Goal: Information Seeking & Learning: Learn about a topic

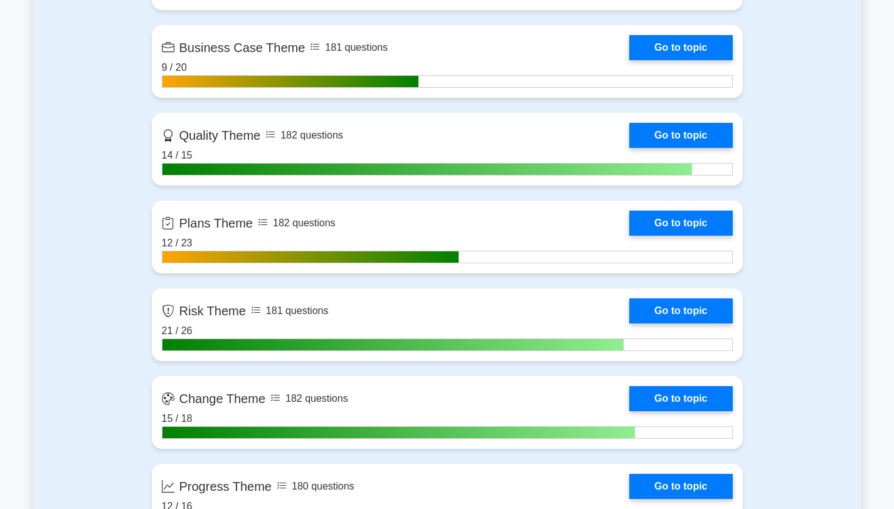
scroll to position [773, 0]
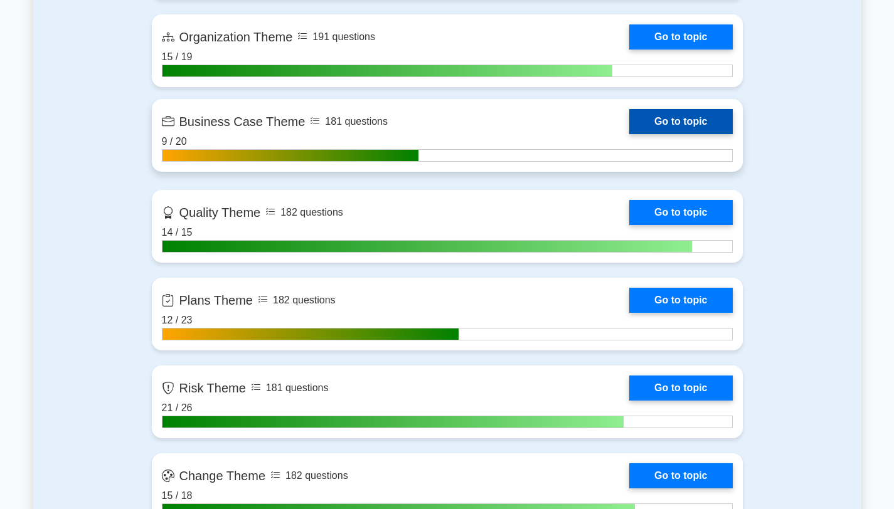
click at [684, 122] on link "Go to topic" at bounding box center [680, 121] width 103 height 25
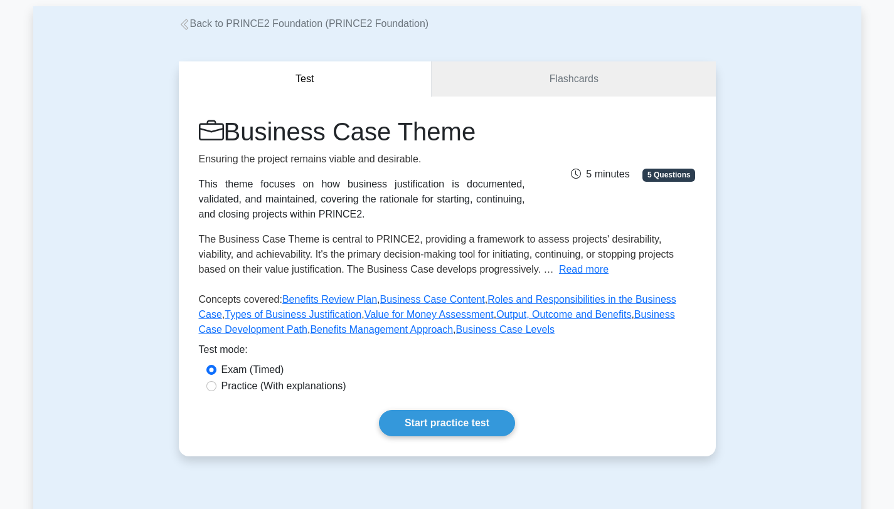
scroll to position [169, 0]
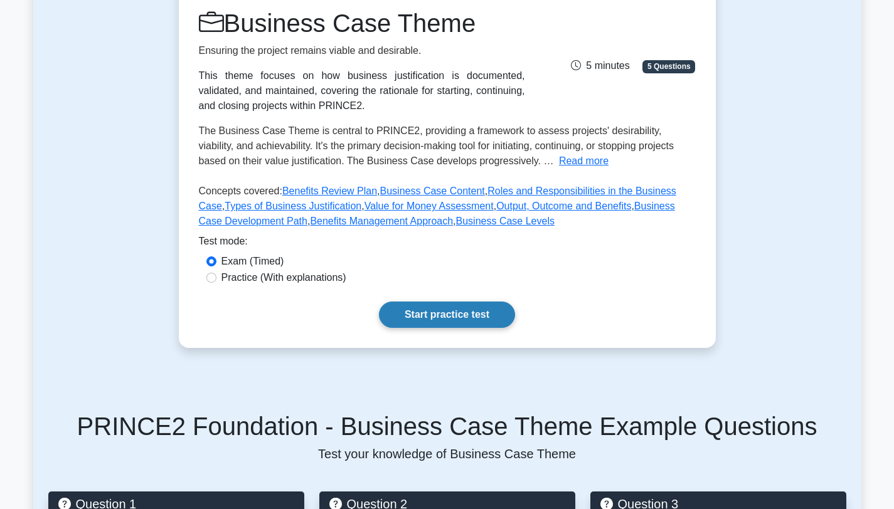
click at [449, 324] on link "Start practice test" at bounding box center [447, 315] width 136 height 26
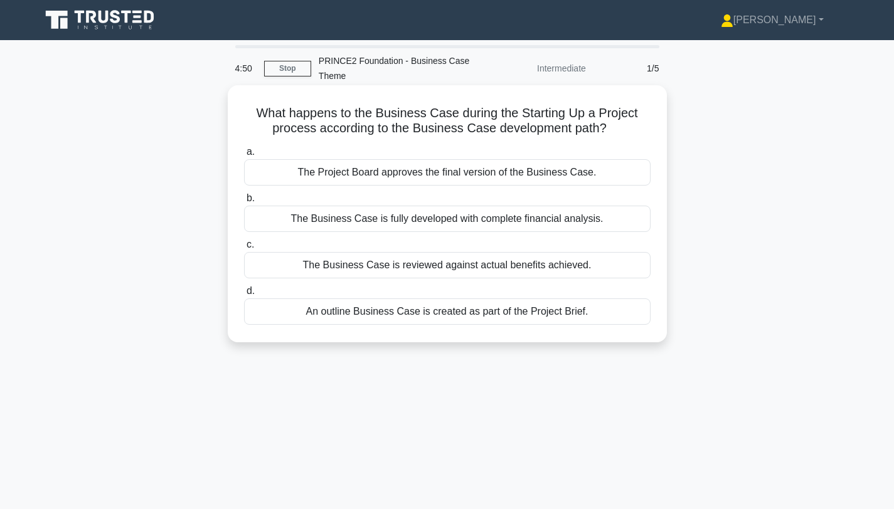
click at [498, 311] on div "An outline Business Case is created as part of the Project Brief." at bounding box center [447, 312] width 407 height 26
click at [244, 296] on input "d. An outline Business Case is created as part of the Project Brief." at bounding box center [244, 291] width 0 height 8
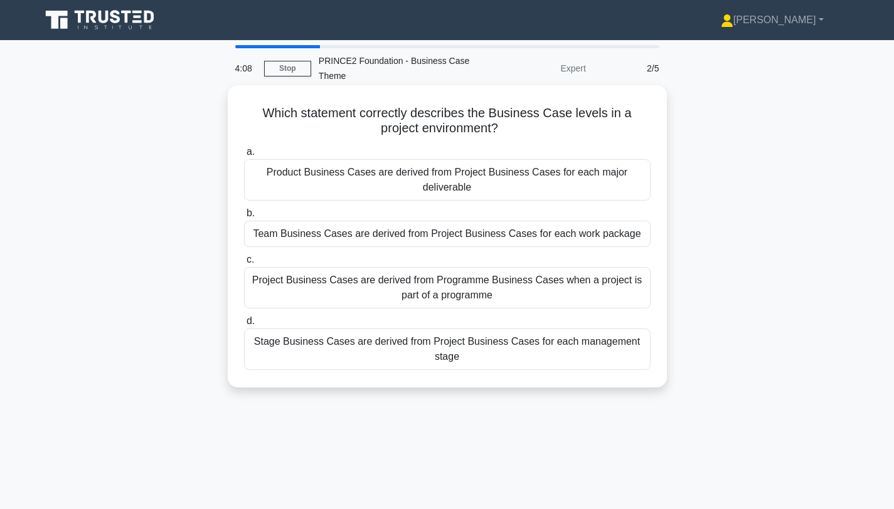
click at [499, 176] on div "Product Business Cases are derived from Project Business Cases for each major d…" at bounding box center [447, 179] width 407 height 41
click at [244, 156] on input "a. Product Business Cases are derived from Project Business Cases for each majo…" at bounding box center [244, 152] width 0 height 8
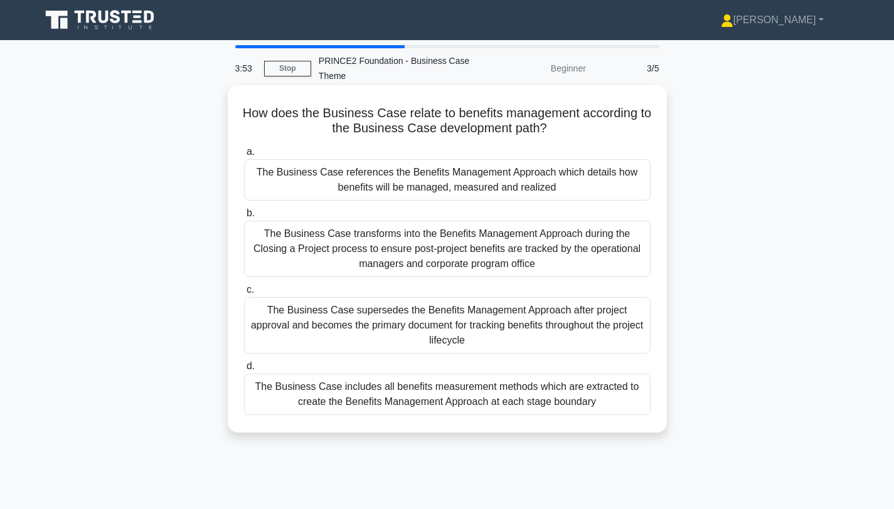
click at [491, 171] on div "The Business Case references the Benefits Management Approach which details how…" at bounding box center [447, 179] width 407 height 41
click at [244, 156] on input "a. The Business Case references the Benefits Management Approach which details …" at bounding box center [244, 152] width 0 height 8
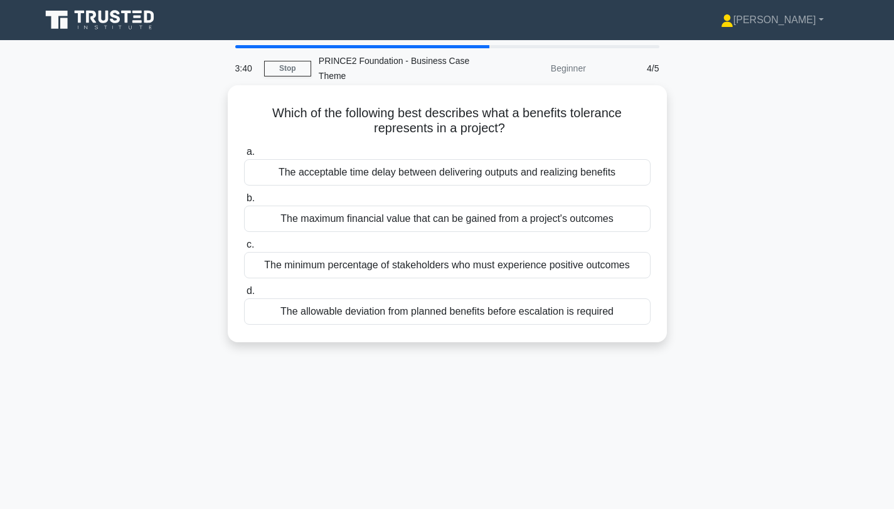
click at [512, 315] on div "The allowable deviation from planned benefits before escalation is required" at bounding box center [447, 312] width 407 height 26
click at [244, 296] on input "d. The allowable deviation from planned benefits before escalation is required" at bounding box center [244, 291] width 0 height 8
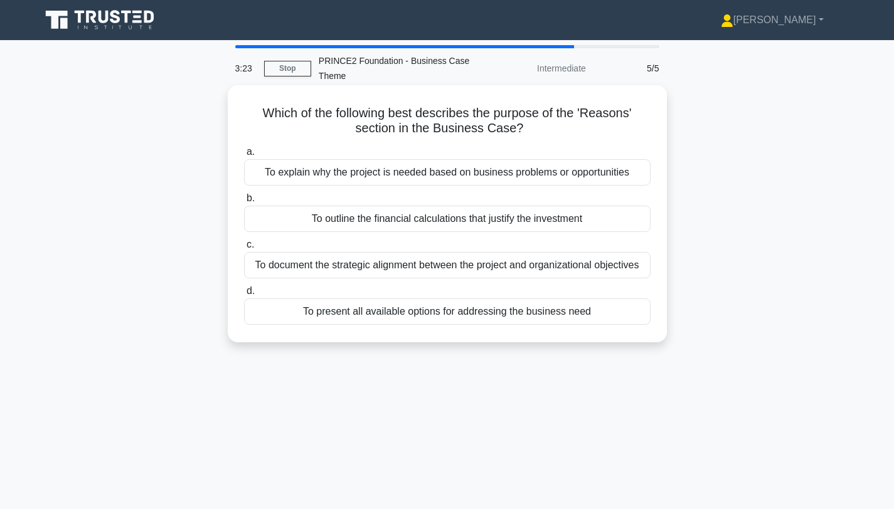
click at [430, 172] on div "To explain why the project is needed based on business problems or opportunities" at bounding box center [447, 172] width 407 height 26
click at [244, 156] on input "a. To explain why the project is needed based on business problems or opportuni…" at bounding box center [244, 152] width 0 height 8
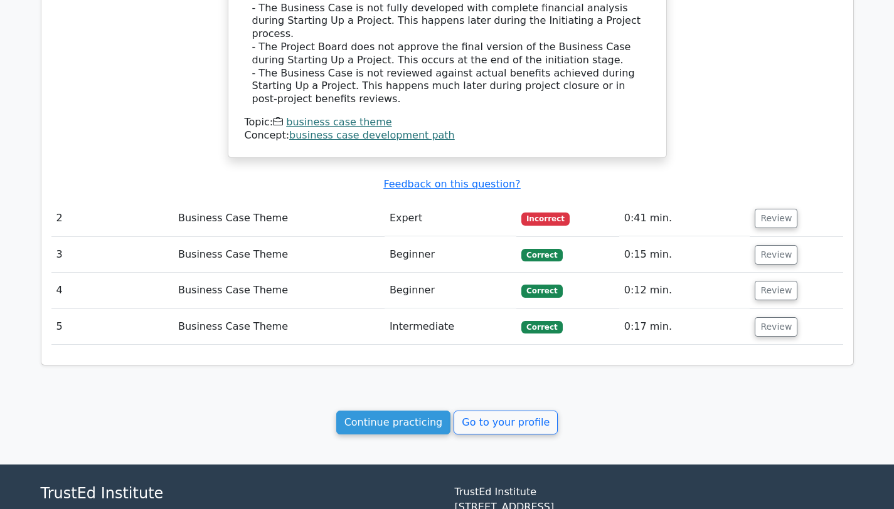
scroll to position [1003, 0]
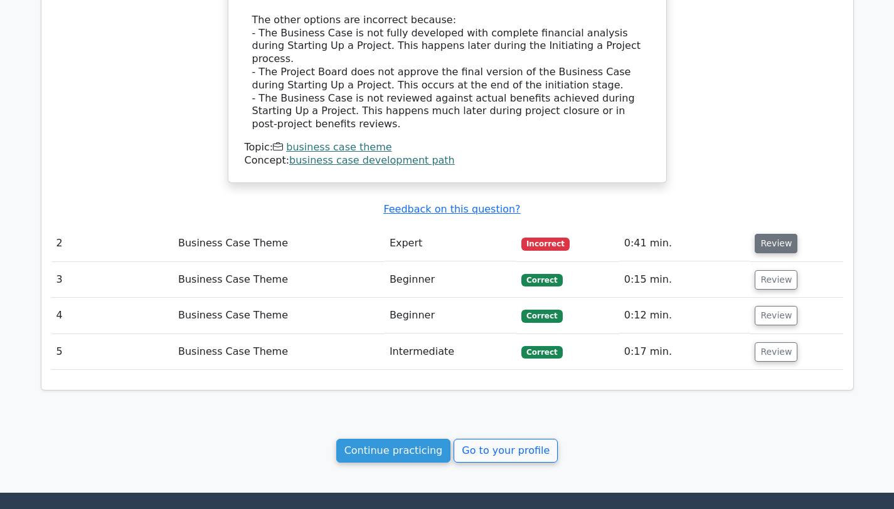
click at [767, 234] on button "Review" at bounding box center [776, 243] width 43 height 19
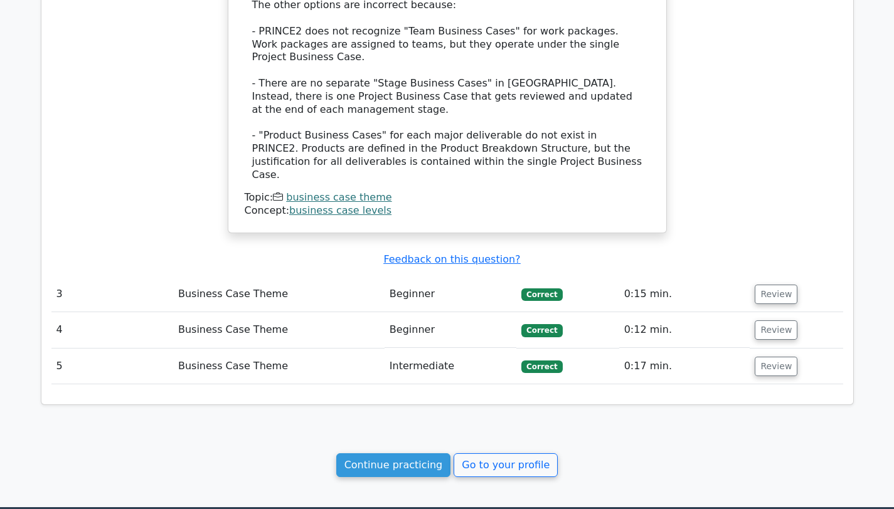
scroll to position [1744, 0]
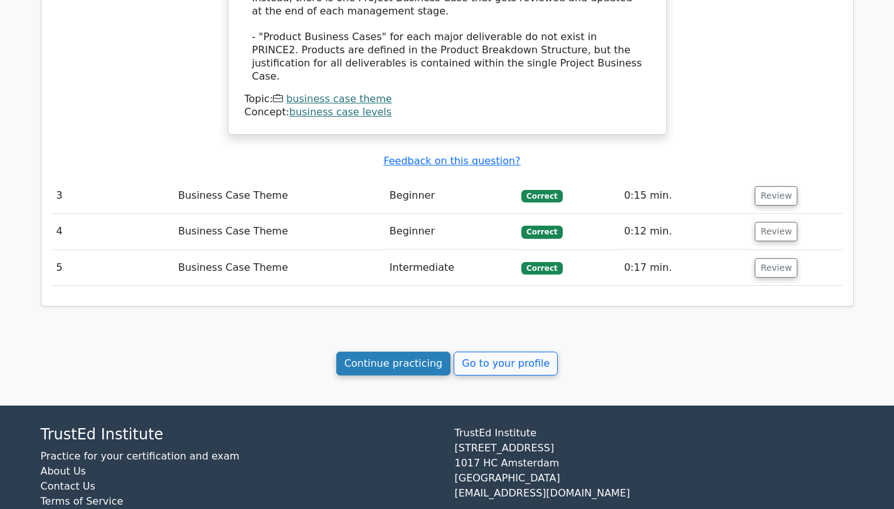
click at [410, 352] on link "Continue practicing" at bounding box center [393, 364] width 115 height 24
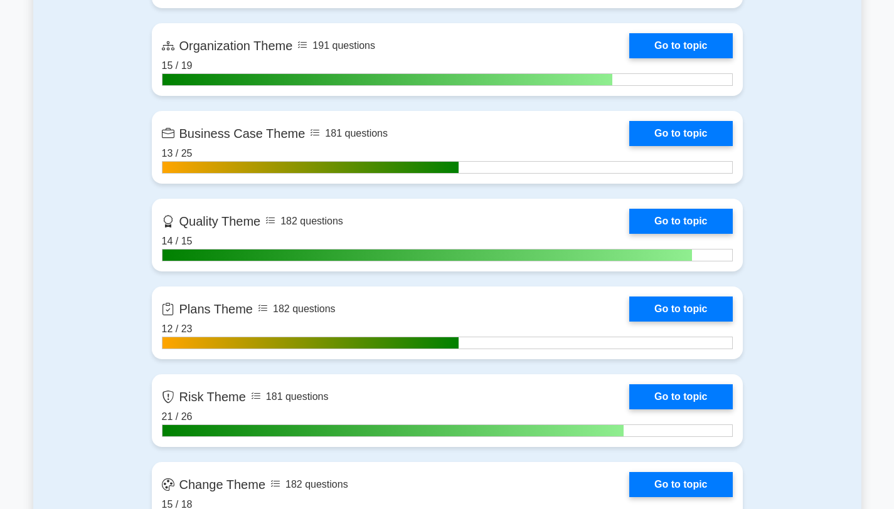
scroll to position [776, 0]
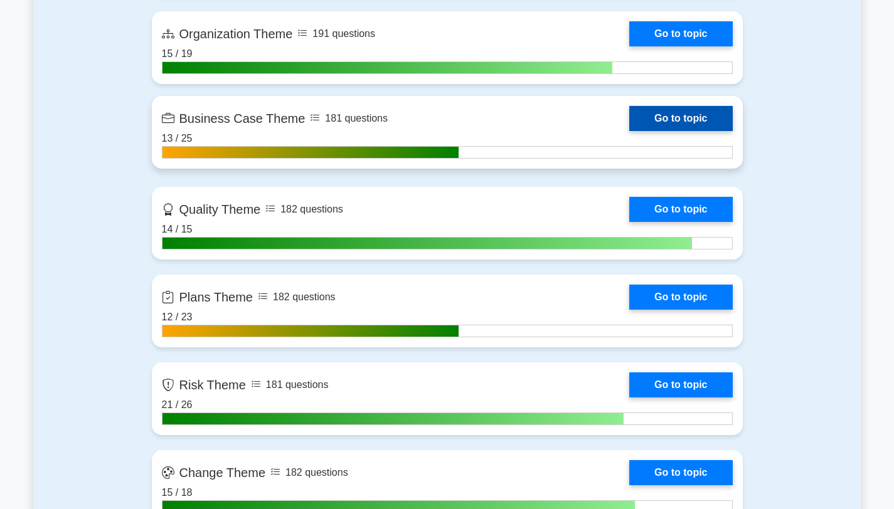
click at [678, 128] on link "Go to topic" at bounding box center [680, 118] width 103 height 25
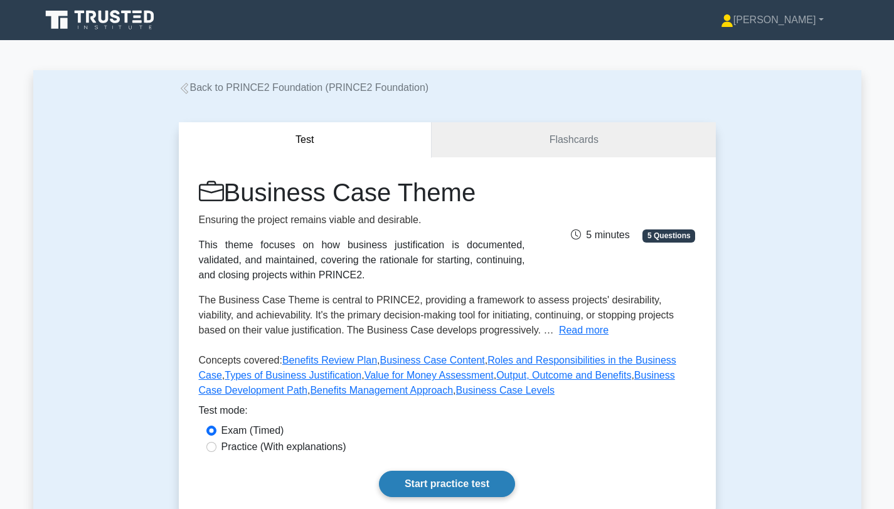
click at [464, 486] on link "Start practice test" at bounding box center [447, 484] width 136 height 26
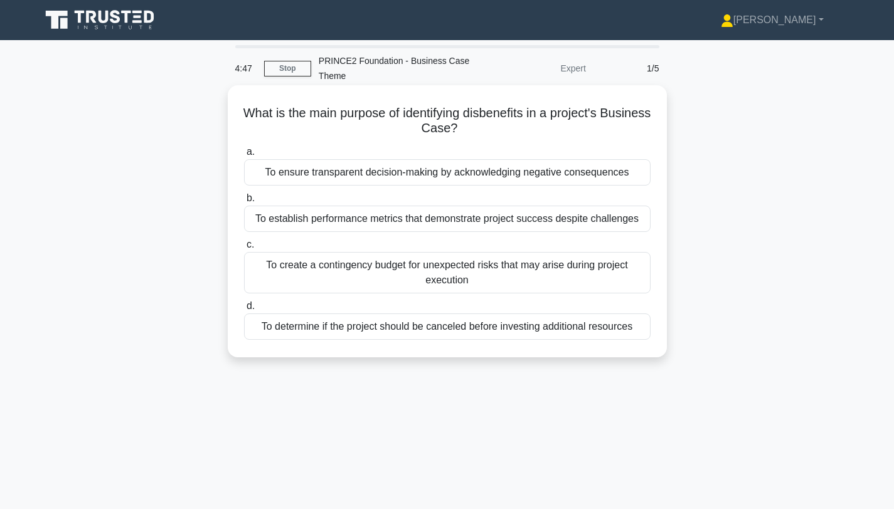
click at [506, 183] on div "To ensure transparent decision-making by acknowledging negative consequences" at bounding box center [447, 172] width 407 height 26
click at [244, 156] on input "a. To ensure transparent decision-making by acknowledging negative consequences" at bounding box center [244, 152] width 0 height 8
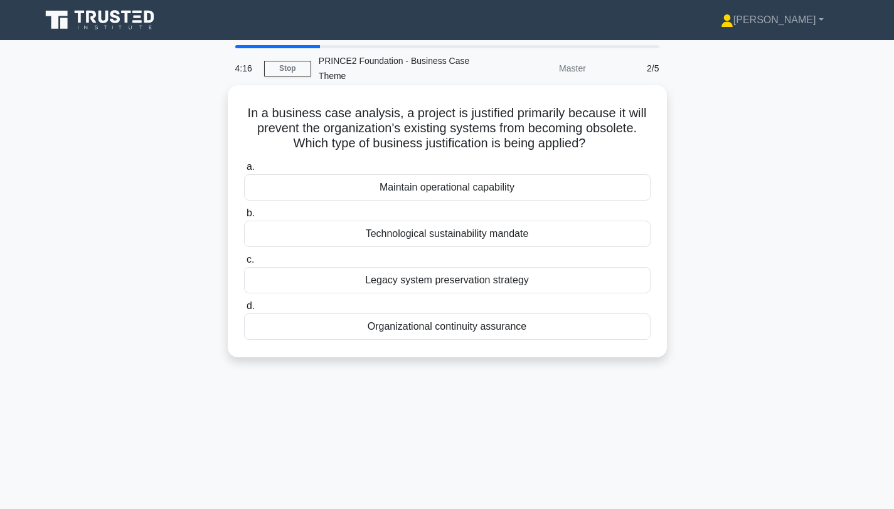
click at [511, 189] on div "Maintain operational capability" at bounding box center [447, 187] width 407 height 26
click at [244, 171] on input "a. Maintain operational capability" at bounding box center [244, 167] width 0 height 8
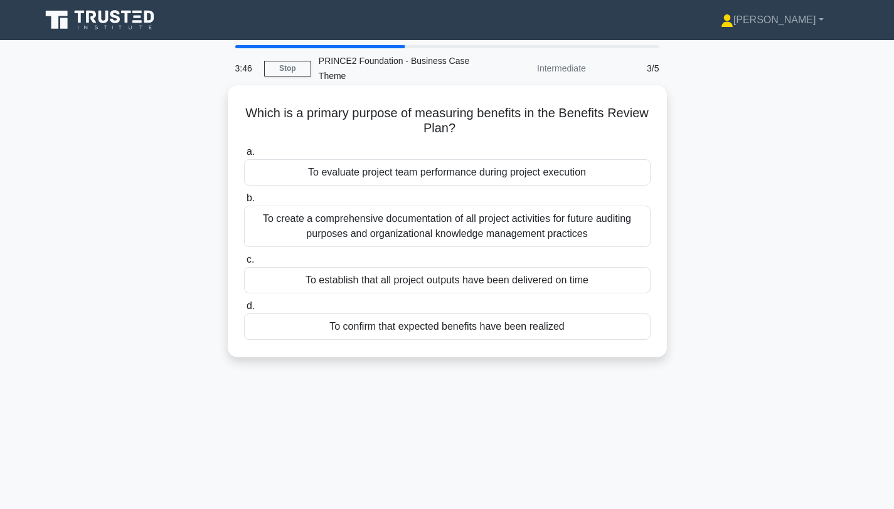
click at [464, 321] on div "To confirm that expected benefits have been realized" at bounding box center [447, 327] width 407 height 26
click at [244, 311] on input "d. To confirm that expected benefits have been realized" at bounding box center [244, 306] width 0 height 8
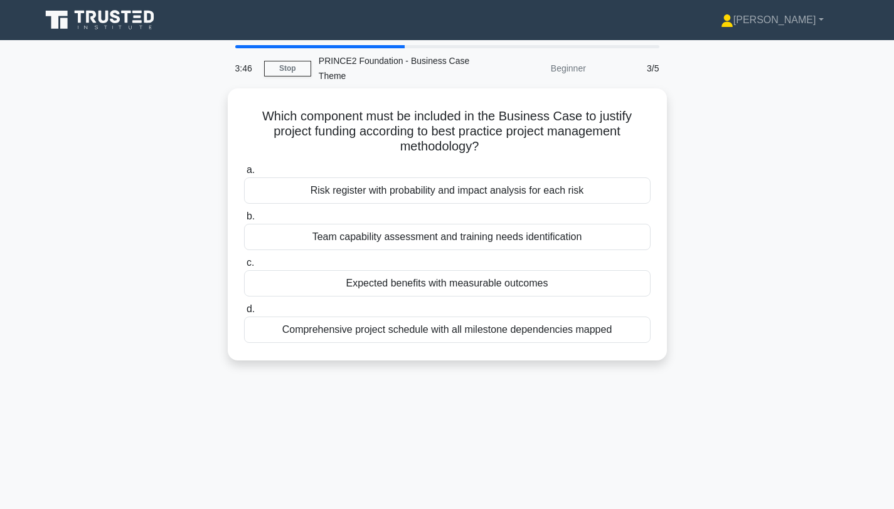
click at [462, 322] on div "Comprehensive project schedule with all milestone dependencies mapped" at bounding box center [447, 330] width 407 height 26
click at [244, 314] on input "d. Comprehensive project schedule with all milestone dependencies mapped" at bounding box center [244, 310] width 0 height 8
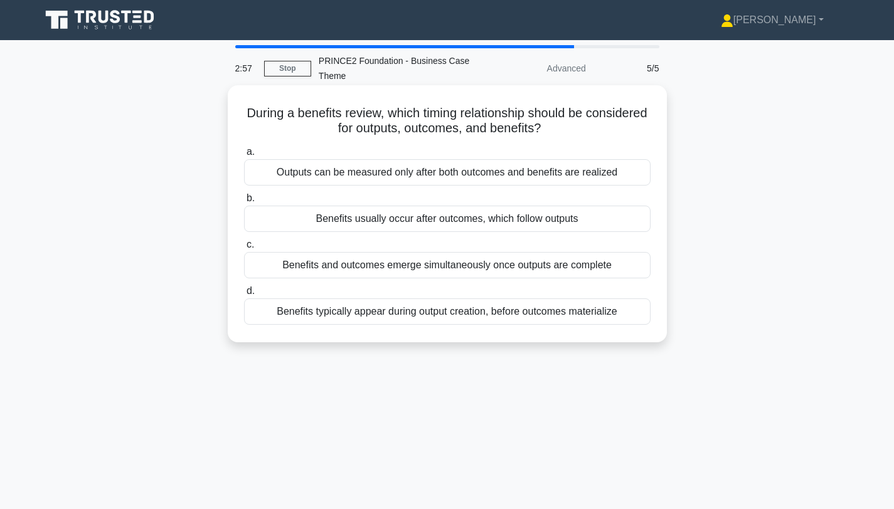
click at [479, 223] on div "Benefits usually occur after outcomes, which follow outputs" at bounding box center [447, 219] width 407 height 26
click at [244, 203] on input "b. Benefits usually occur after outcomes, which follow outputs" at bounding box center [244, 199] width 0 height 8
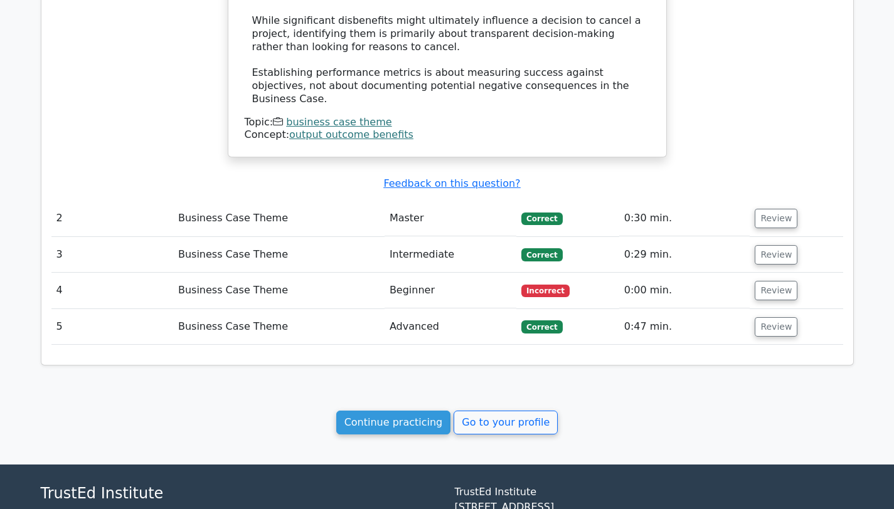
scroll to position [1174, 0]
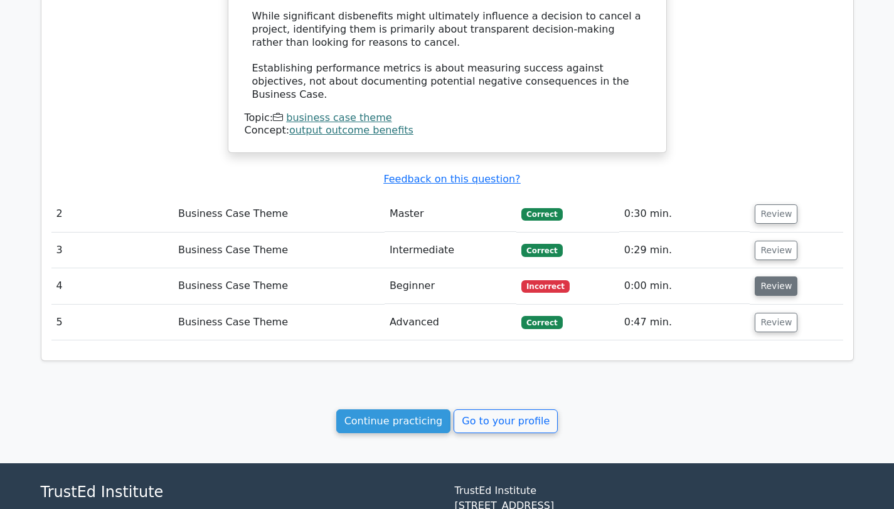
click at [782, 277] on button "Review" at bounding box center [776, 286] width 43 height 19
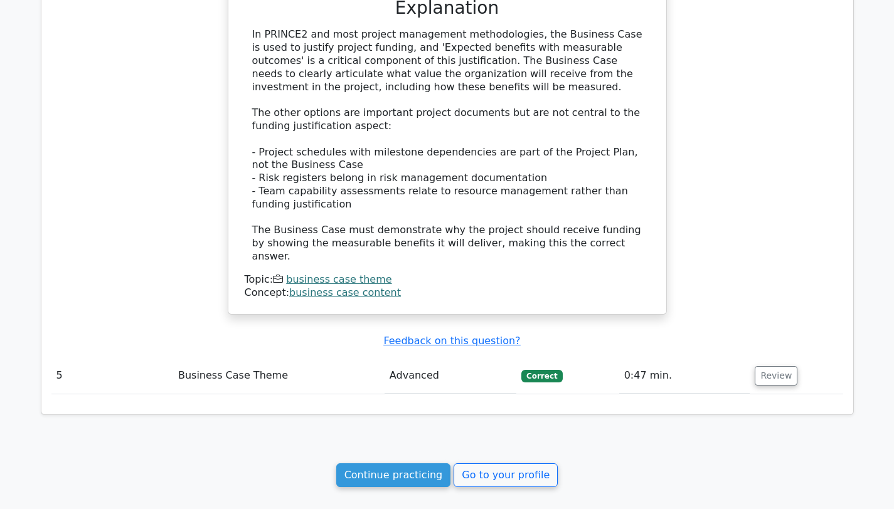
scroll to position [1741, 0]
click at [431, 460] on link "Continue practicing" at bounding box center [393, 472] width 115 height 24
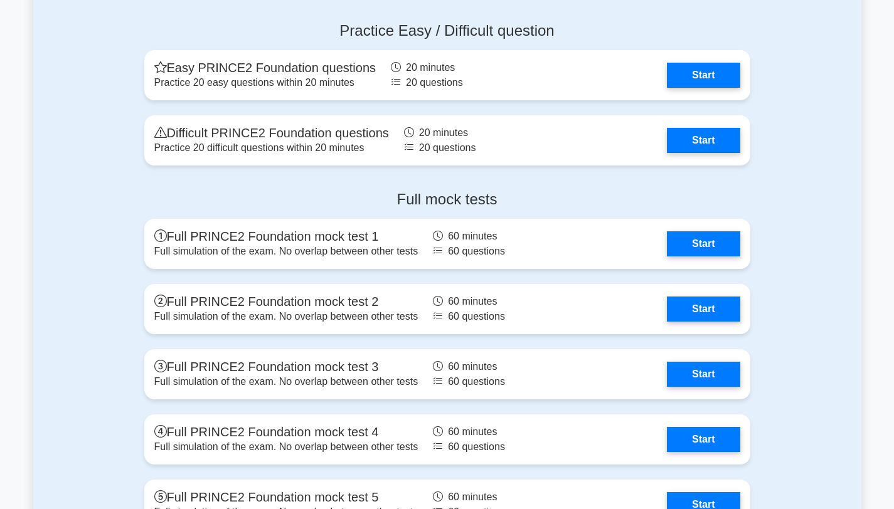
scroll to position [1487, 0]
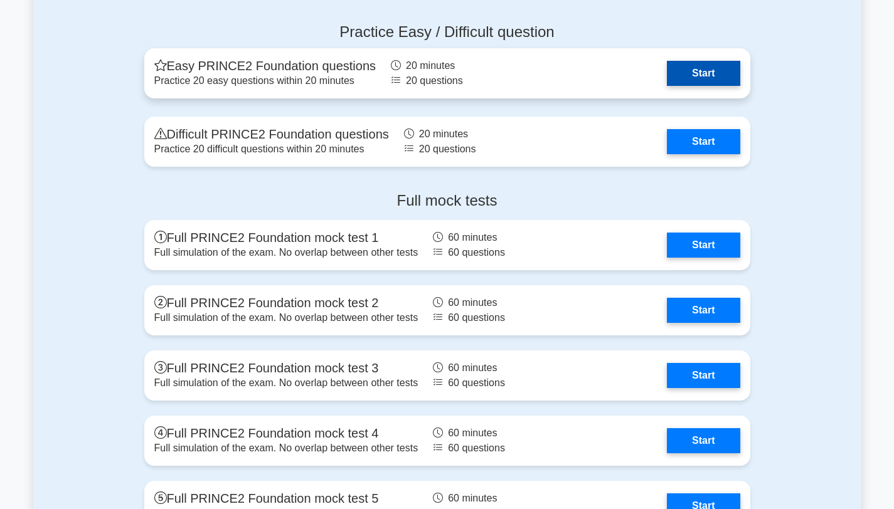
click at [678, 83] on link "Start" at bounding box center [703, 73] width 73 height 25
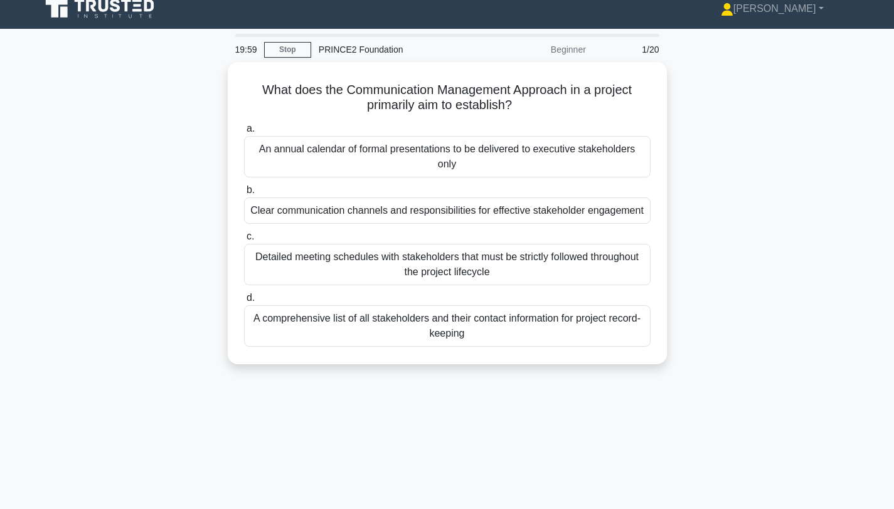
scroll to position [15, 0]
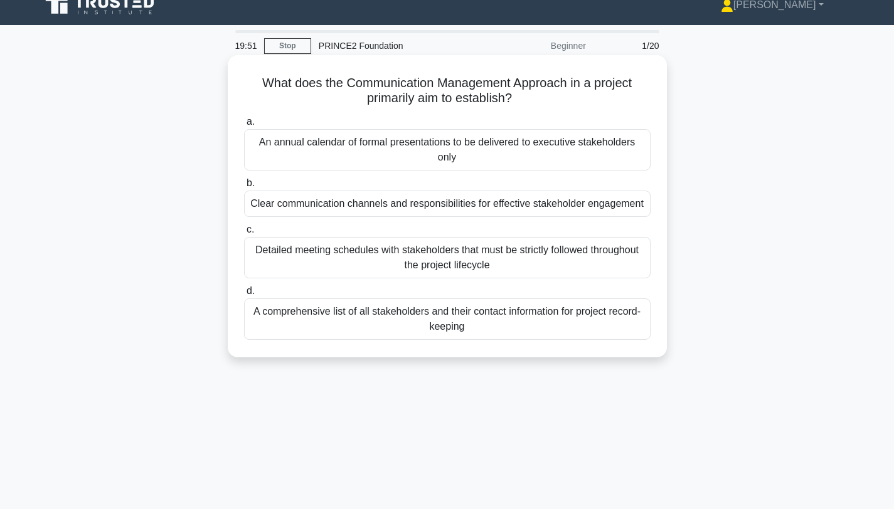
click at [580, 206] on div "Clear communication channels and responsibilities for effective stakeholder eng…" at bounding box center [447, 204] width 407 height 26
click at [244, 188] on input "b. Clear communication channels and responsibilities for effective stakeholder …" at bounding box center [244, 183] width 0 height 8
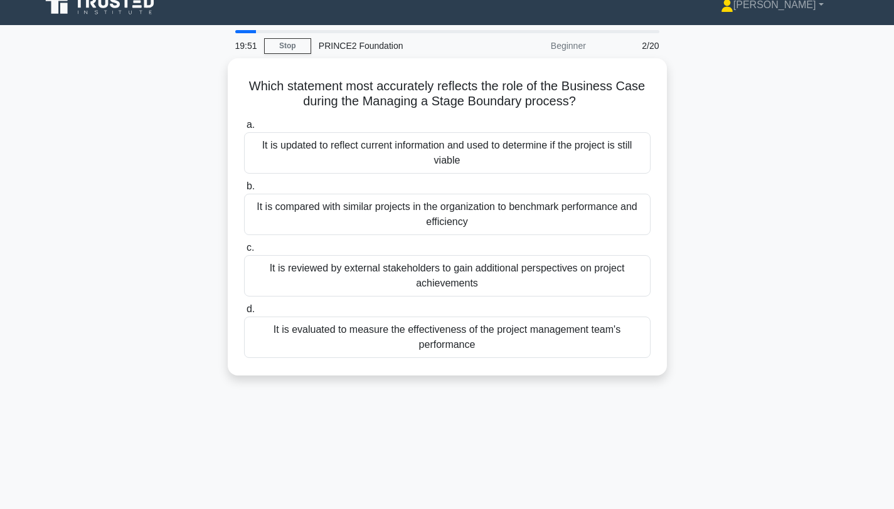
scroll to position [0, 0]
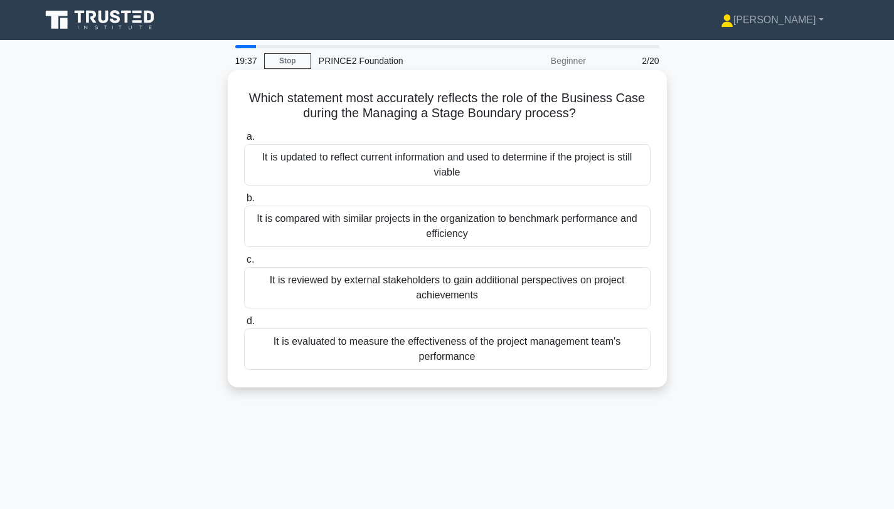
click at [507, 168] on div "It is updated to reflect current information and used to determine if the proje…" at bounding box center [447, 164] width 407 height 41
click at [244, 141] on input "a. It is updated to reflect current information and used to determine if the pr…" at bounding box center [244, 137] width 0 height 8
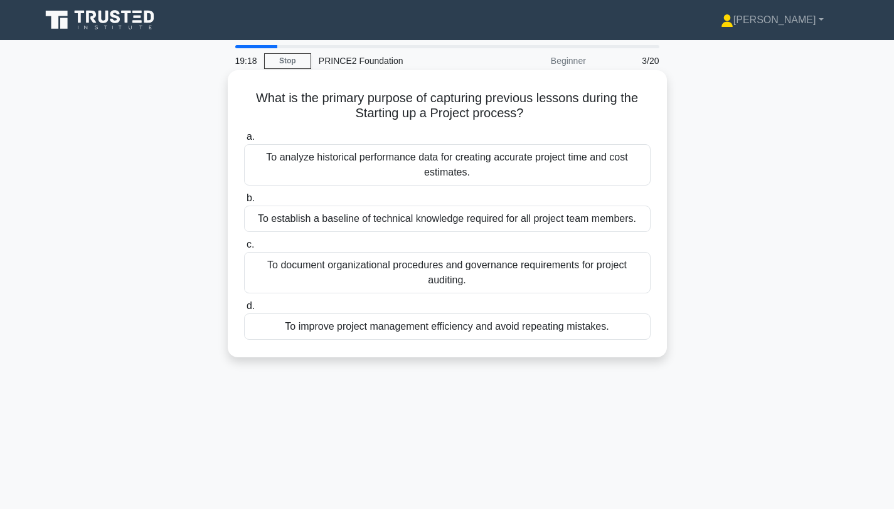
click at [471, 169] on div "To analyze historical performance data for creating accurate project time and c…" at bounding box center [447, 164] width 407 height 41
click at [244, 141] on input "a. To analyze historical performance data for creating accurate project time an…" at bounding box center [244, 137] width 0 height 8
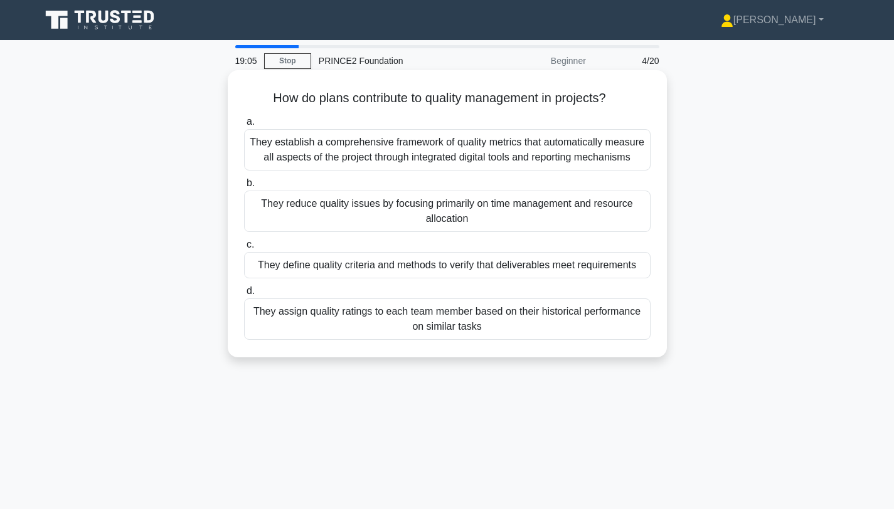
click at [491, 227] on div "They reduce quality issues by focusing primarily on time management and resourc…" at bounding box center [447, 211] width 407 height 41
click at [244, 188] on input "b. They reduce quality issues by focusing primarily on time management and reso…" at bounding box center [244, 183] width 0 height 8
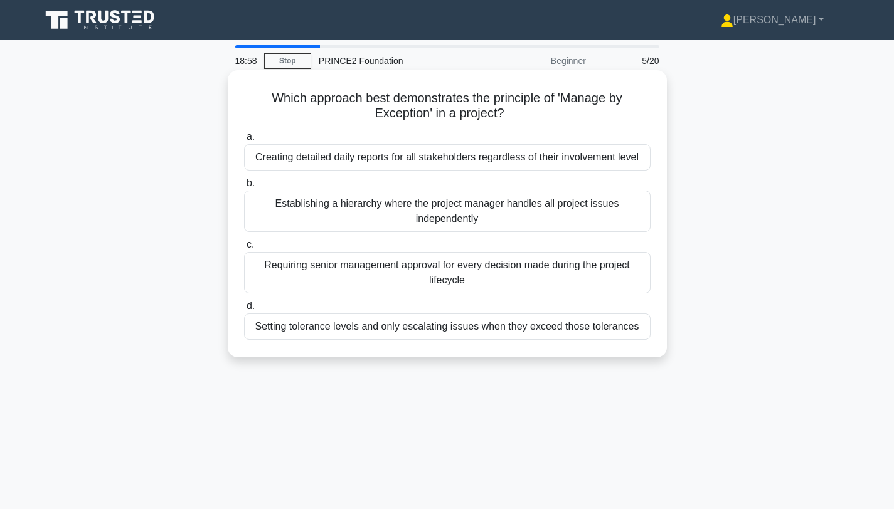
click at [466, 328] on div "Setting tolerance levels and only escalating issues when they exceed those tole…" at bounding box center [447, 327] width 407 height 26
click at [244, 311] on input "d. Setting tolerance levels and only escalating issues when they exceed those t…" at bounding box center [244, 306] width 0 height 8
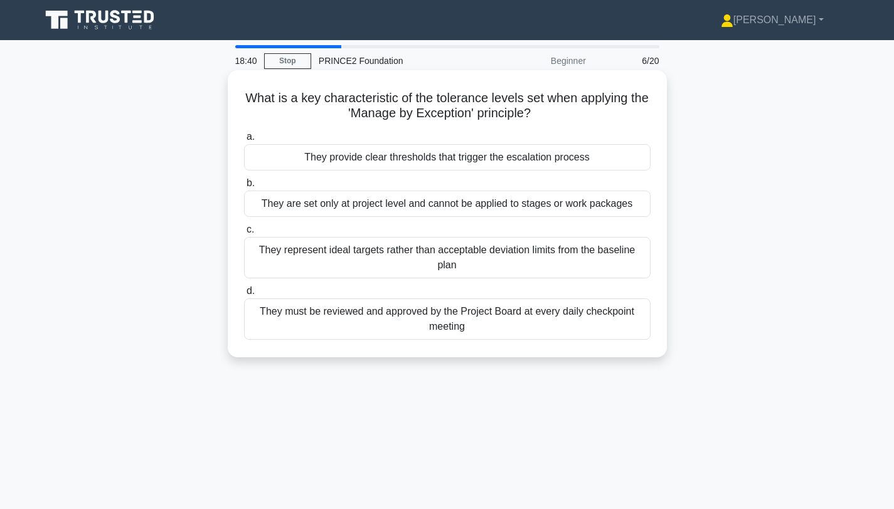
click at [459, 162] on div "They provide clear thresholds that trigger the escalation process" at bounding box center [447, 157] width 407 height 26
click at [244, 141] on input "a. They provide clear thresholds that trigger the escalation process" at bounding box center [244, 137] width 0 height 8
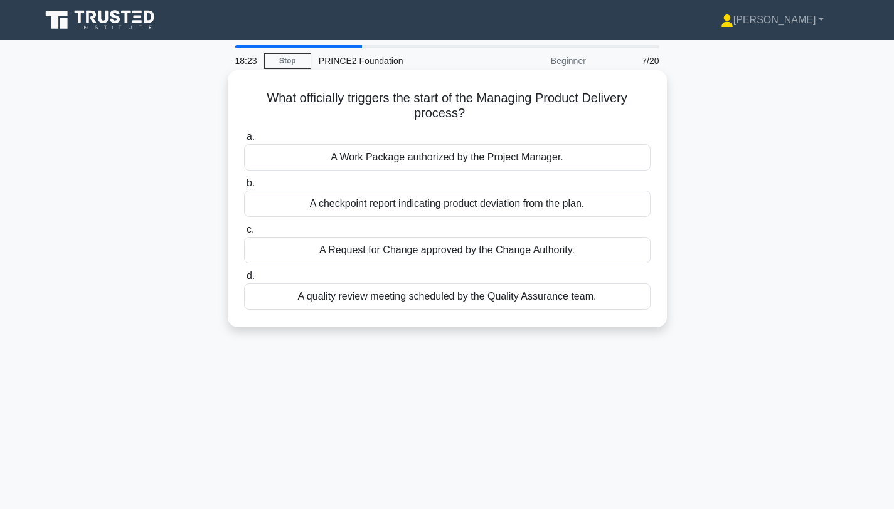
click at [517, 156] on div "A Work Package authorized by the Project Manager." at bounding box center [447, 157] width 407 height 26
click at [244, 141] on input "a. A Work Package authorized by the Project Manager." at bounding box center [244, 137] width 0 height 8
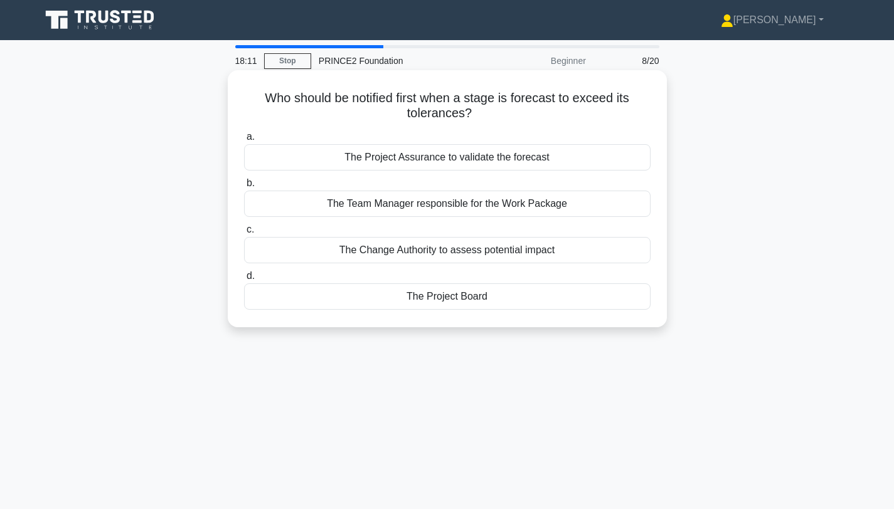
click at [498, 298] on div "The Project Board" at bounding box center [447, 297] width 407 height 26
click at [244, 280] on input "d. The Project Board" at bounding box center [244, 276] width 0 height 8
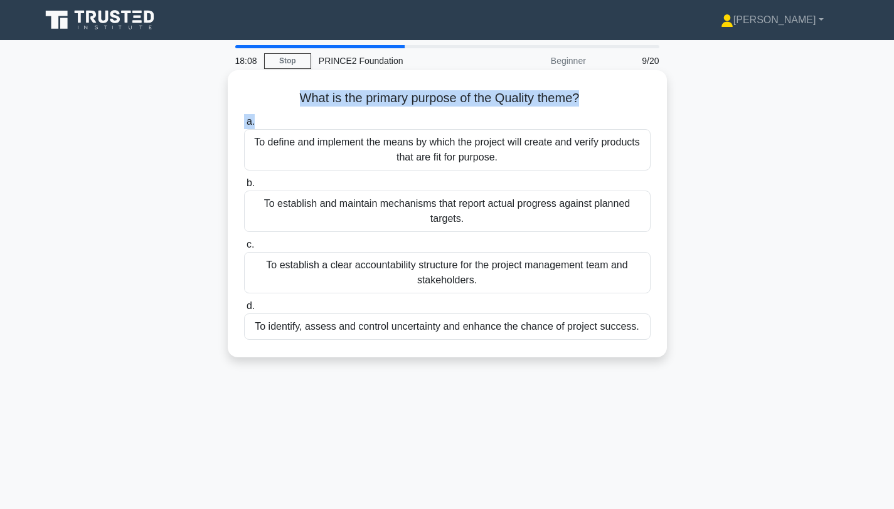
drag, startPoint x: 294, startPoint y: 85, endPoint x: 547, endPoint y: 117, distance: 254.9
click at [547, 117] on div "What is the primary purpose of the Quality theme? .spinner_0XTQ{transform-origi…" at bounding box center [447, 213] width 429 height 277
click at [560, 109] on div "What is the primary purpose of the Quality theme? .spinner_0XTQ{transform-origi…" at bounding box center [447, 213] width 429 height 277
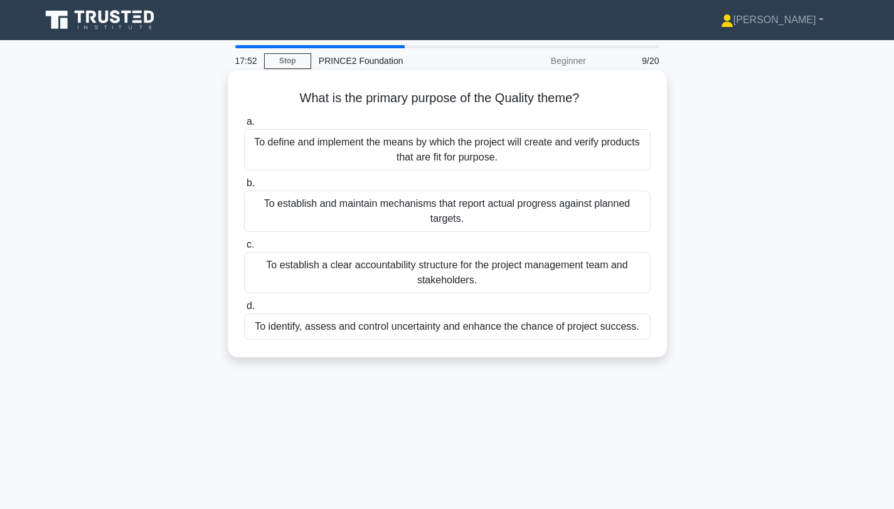
click at [460, 158] on div "To define and implement the means by which the project will create and verify p…" at bounding box center [447, 149] width 407 height 41
click at [244, 126] on input "a. To define and implement the means by which the project will create and verif…" at bounding box center [244, 122] width 0 height 8
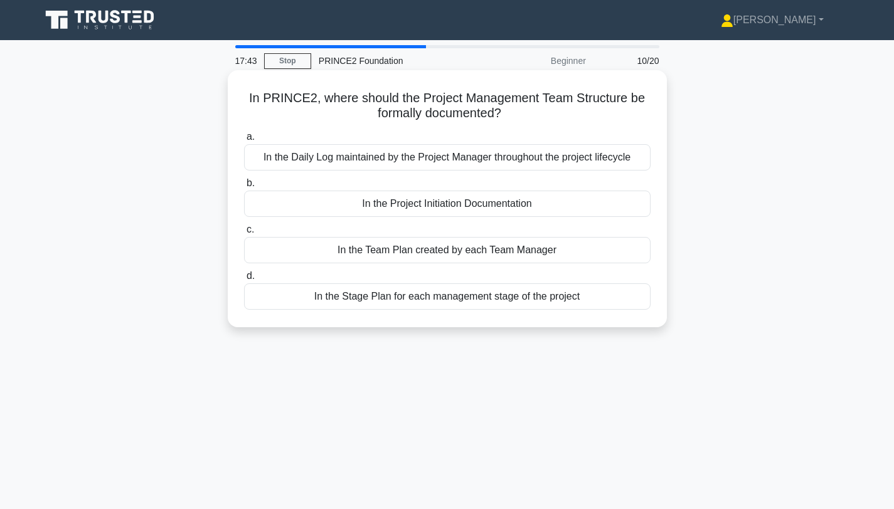
click at [462, 205] on div "In the Project Initiation Documentation" at bounding box center [447, 204] width 407 height 26
click at [244, 188] on input "b. In the Project Initiation Documentation" at bounding box center [244, 183] width 0 height 8
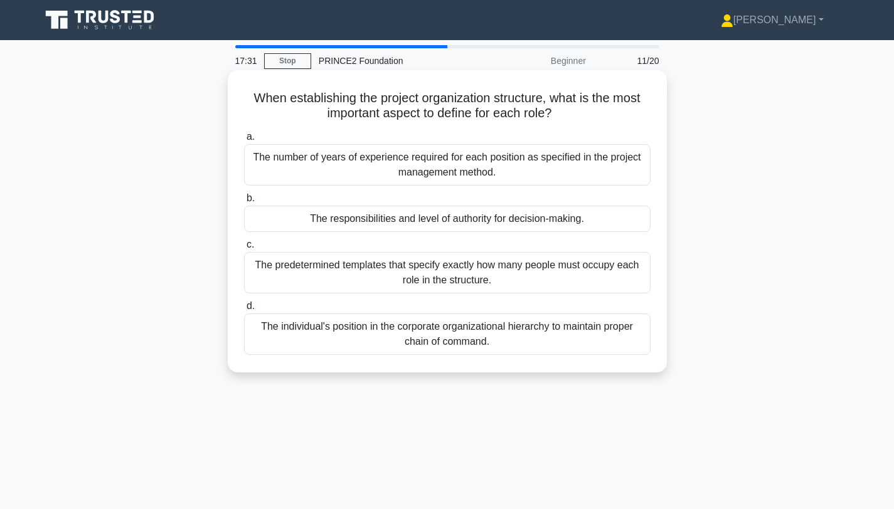
click at [475, 220] on div "The responsibilities and level of authority for decision-making." at bounding box center [447, 219] width 407 height 26
click at [244, 203] on input "b. The responsibilities and level of authority for decision-making." at bounding box center [244, 199] width 0 height 8
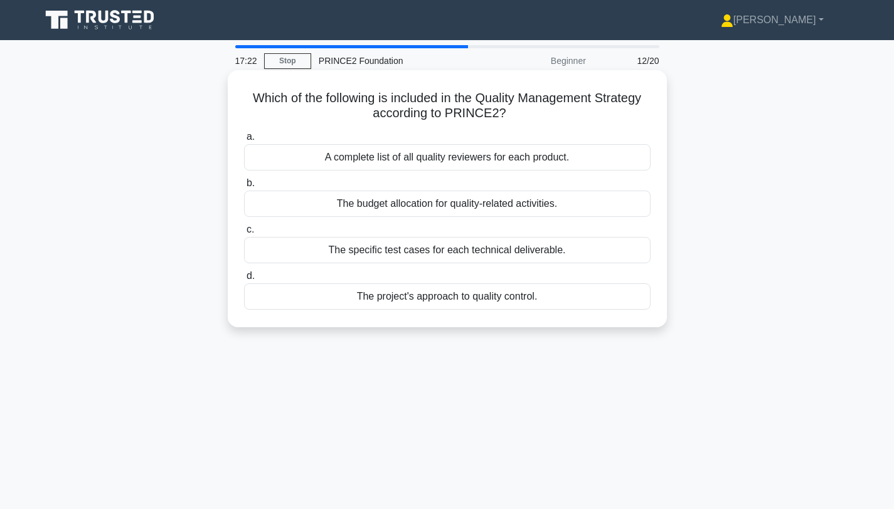
click at [469, 302] on div "The project's approach to quality control." at bounding box center [447, 297] width 407 height 26
click at [244, 280] on input "d. The project's approach to quality control." at bounding box center [244, 276] width 0 height 8
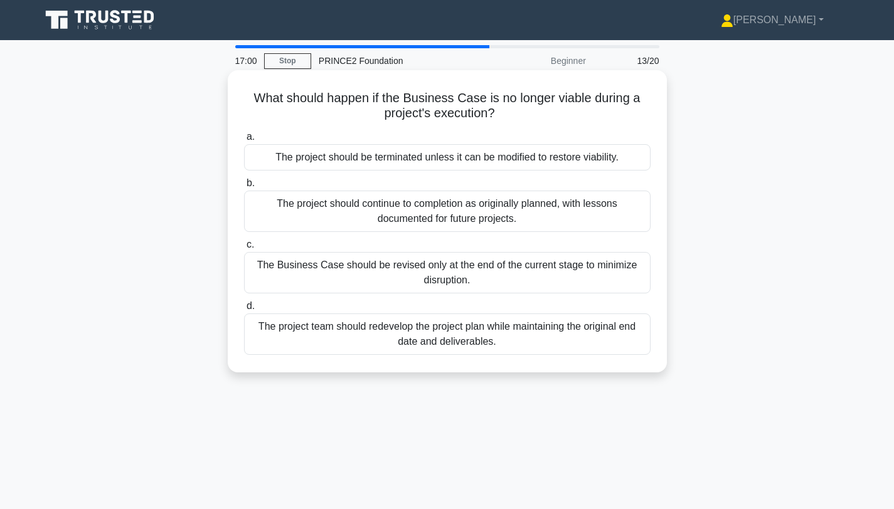
click at [501, 162] on div "The project should be terminated unless it can be modified to restore viability." at bounding box center [447, 157] width 407 height 26
click at [244, 141] on input "a. The project should be terminated unless it can be modified to restore viabil…" at bounding box center [244, 137] width 0 height 8
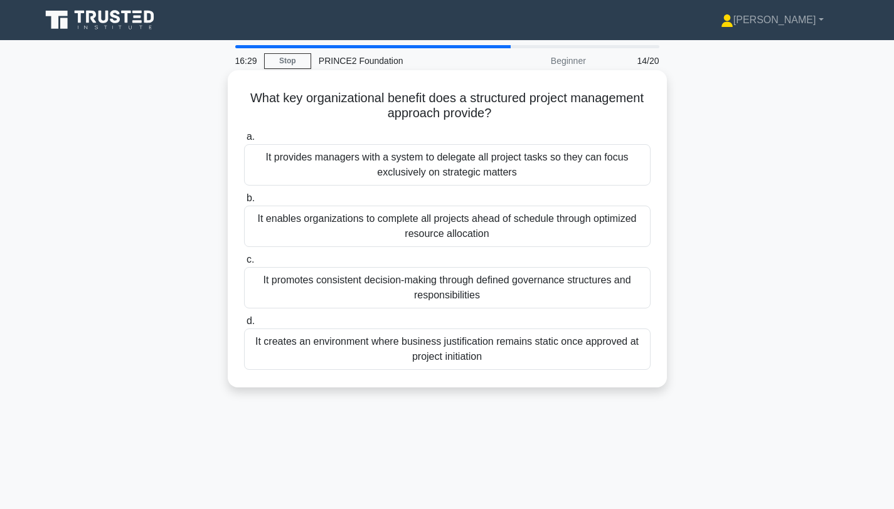
click at [507, 301] on div "It promotes consistent decision-making through defined governance structures an…" at bounding box center [447, 287] width 407 height 41
click at [244, 264] on input "c. It promotes consistent decision-making through defined governance structures…" at bounding box center [244, 260] width 0 height 8
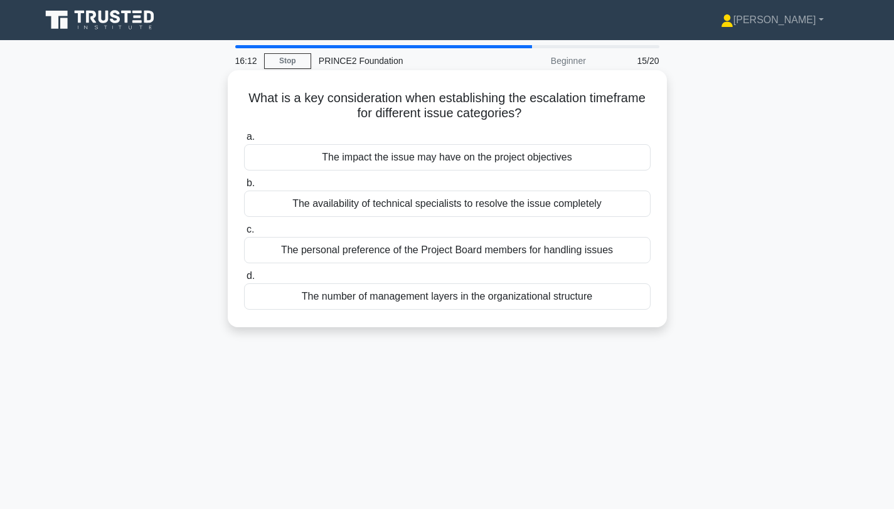
click at [503, 159] on div "The impact the issue may have on the project objectives" at bounding box center [447, 157] width 407 height 26
click at [244, 141] on input "a. The impact the issue may have on the project objectives" at bounding box center [244, 137] width 0 height 8
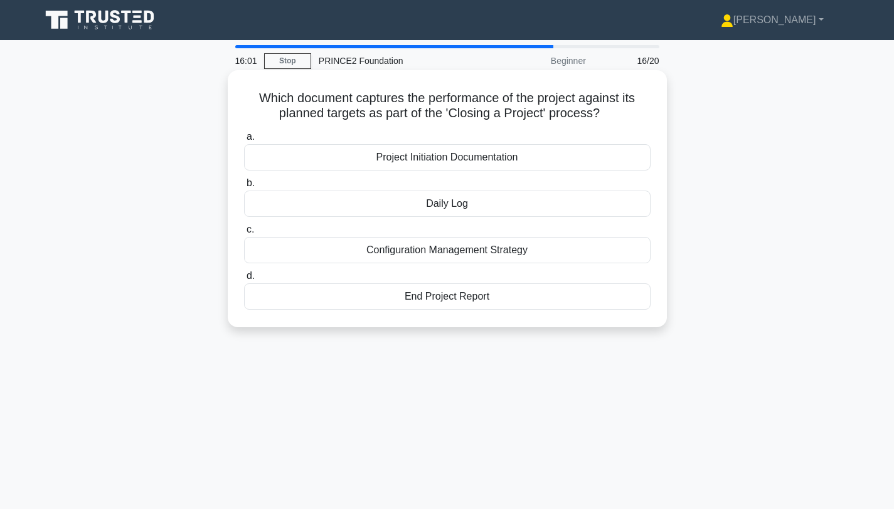
click at [461, 303] on div "End Project Report" at bounding box center [447, 297] width 407 height 26
click at [244, 280] on input "d. End Project Report" at bounding box center [244, 276] width 0 height 8
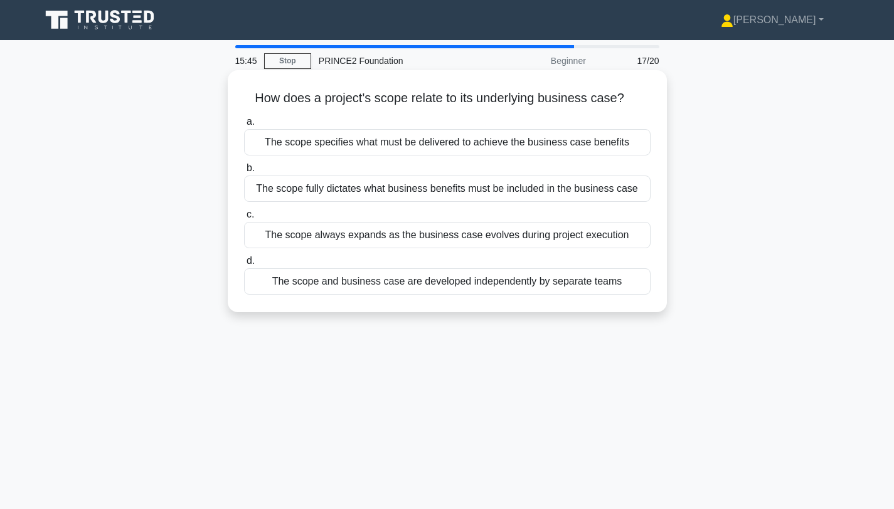
click at [447, 142] on div "The scope specifies what must be delivered to achieve the business case benefits" at bounding box center [447, 142] width 407 height 26
click at [244, 126] on input "a. The scope specifies what must be delivered to achieve the business case bene…" at bounding box center [244, 122] width 0 height 8
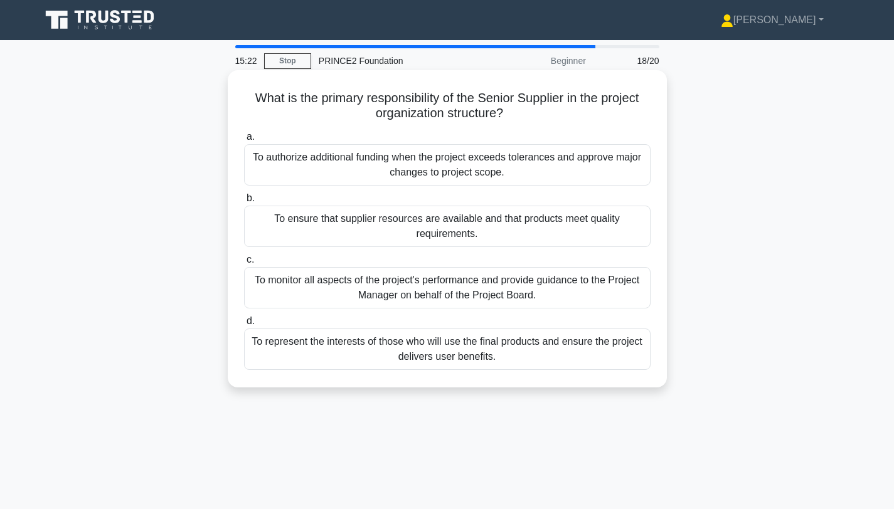
click at [464, 232] on div "To ensure that supplier resources are available and that products meet quality …" at bounding box center [447, 226] width 407 height 41
click at [244, 203] on input "b. To ensure that supplier resources are available and that products meet quali…" at bounding box center [244, 199] width 0 height 8
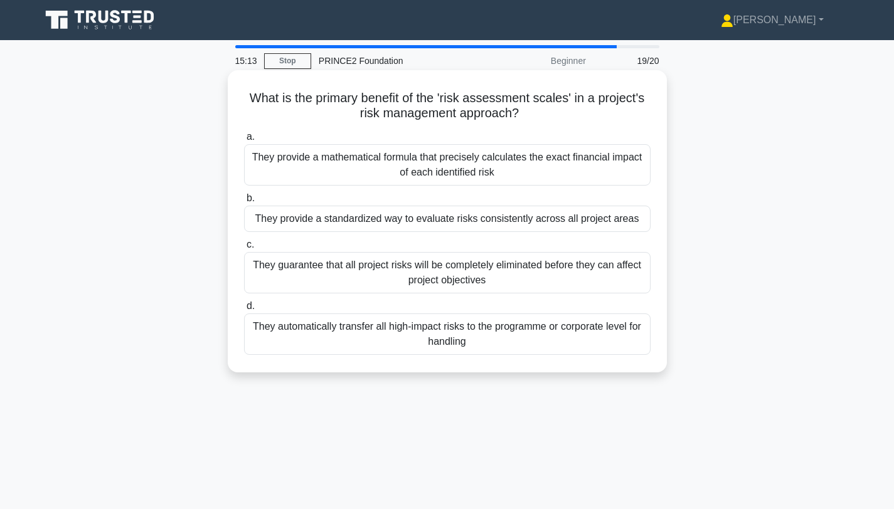
click at [488, 225] on div "They provide a standardized way to evaluate risks consistently across all proje…" at bounding box center [447, 219] width 407 height 26
click at [244, 203] on input "b. They provide a standardized way to evaluate risks consistently across all pr…" at bounding box center [244, 199] width 0 height 8
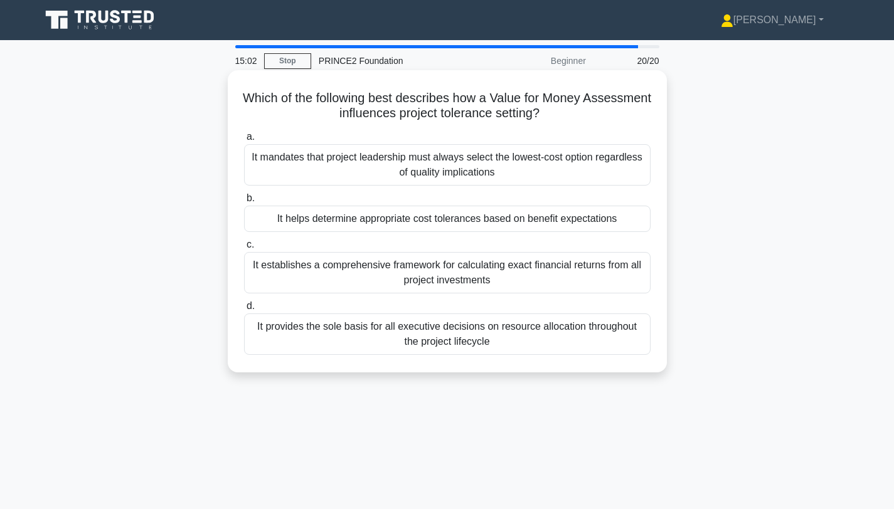
click at [489, 221] on div "It helps determine appropriate cost tolerances based on benefit expectations" at bounding box center [447, 219] width 407 height 26
click at [244, 203] on input "b. It helps determine appropriate cost tolerances based on benefit expectations" at bounding box center [244, 199] width 0 height 8
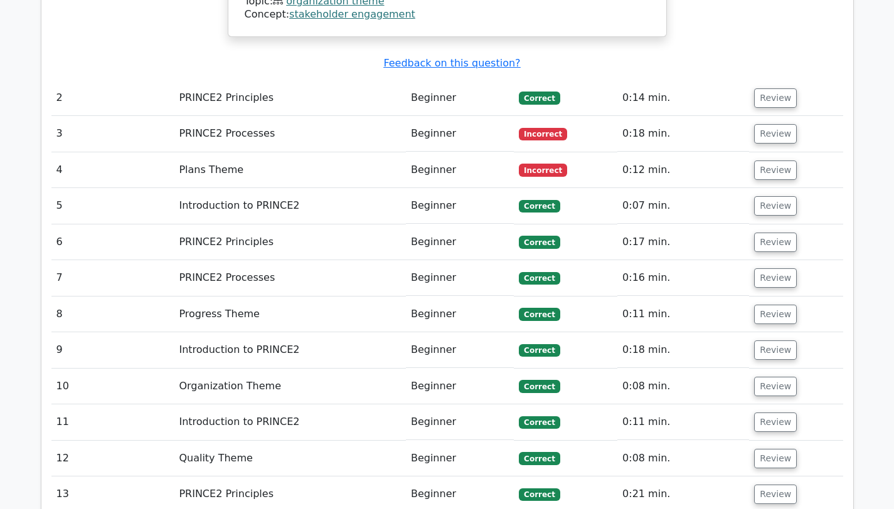
scroll to position [1459, 0]
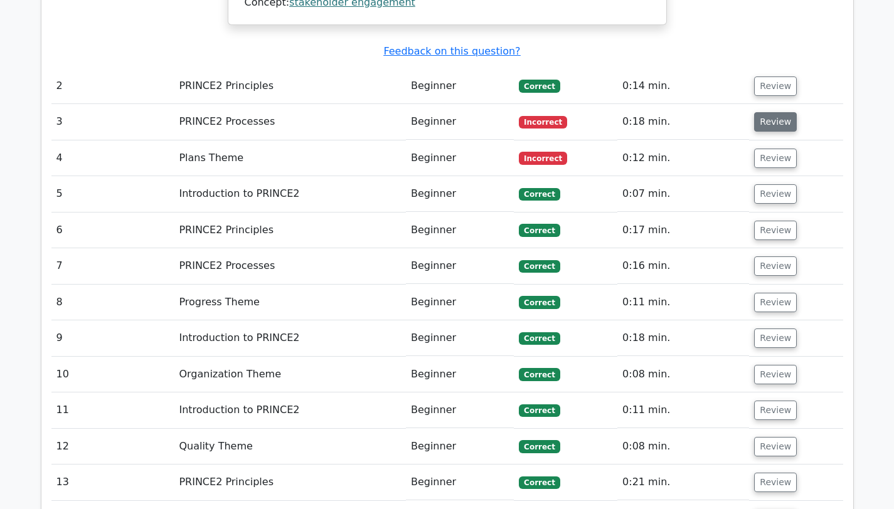
click at [772, 112] on button "Review" at bounding box center [775, 121] width 43 height 19
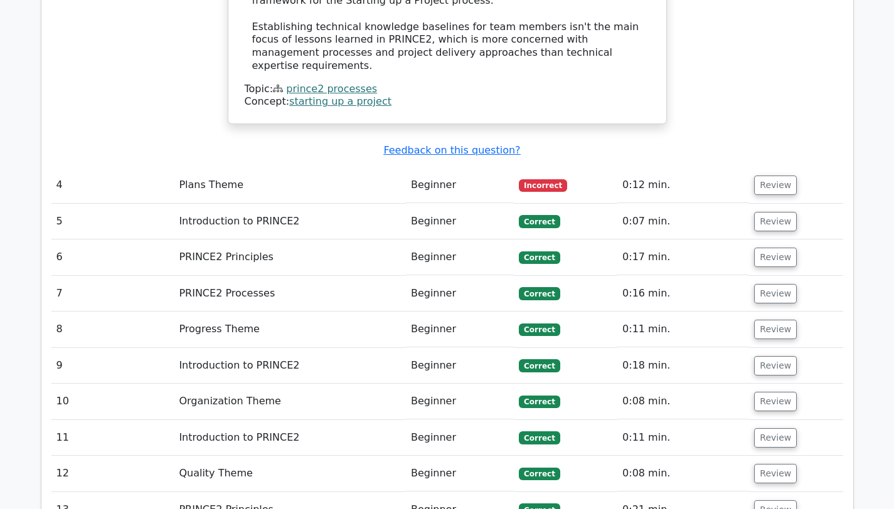
scroll to position [2110, 0]
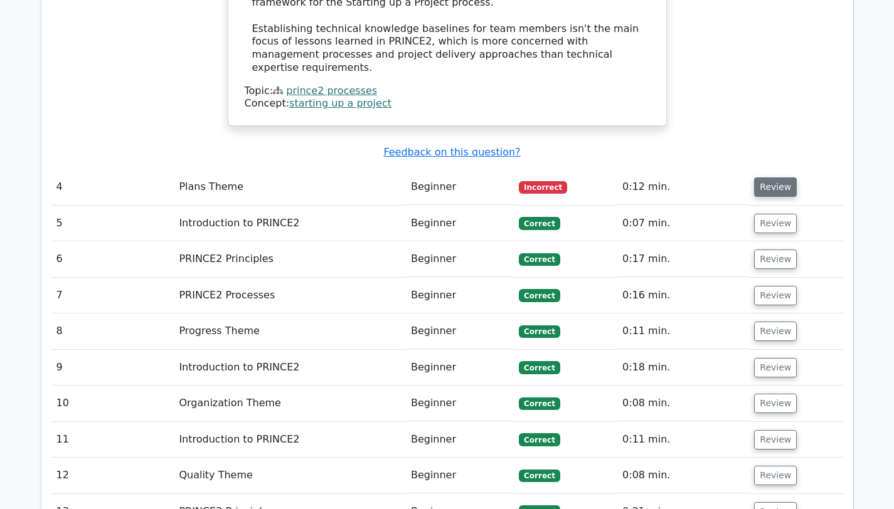
click at [774, 178] on button "Review" at bounding box center [775, 187] width 43 height 19
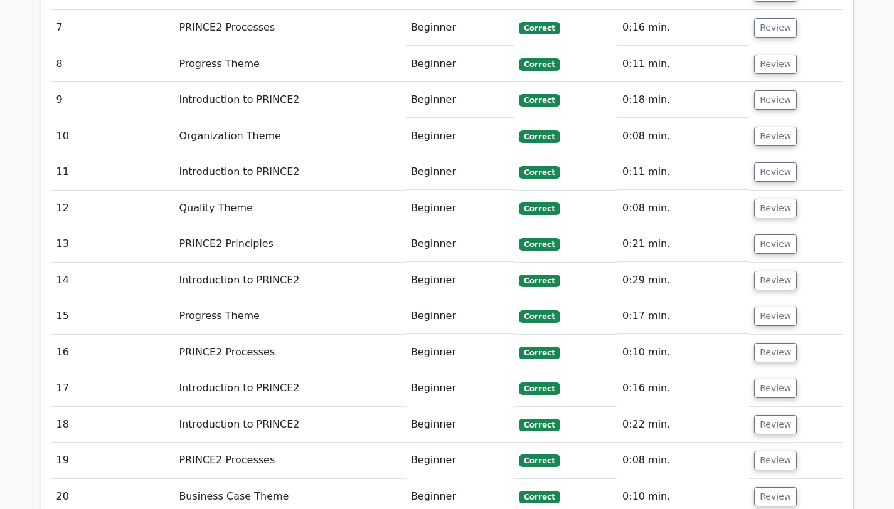
scroll to position [3145, 0]
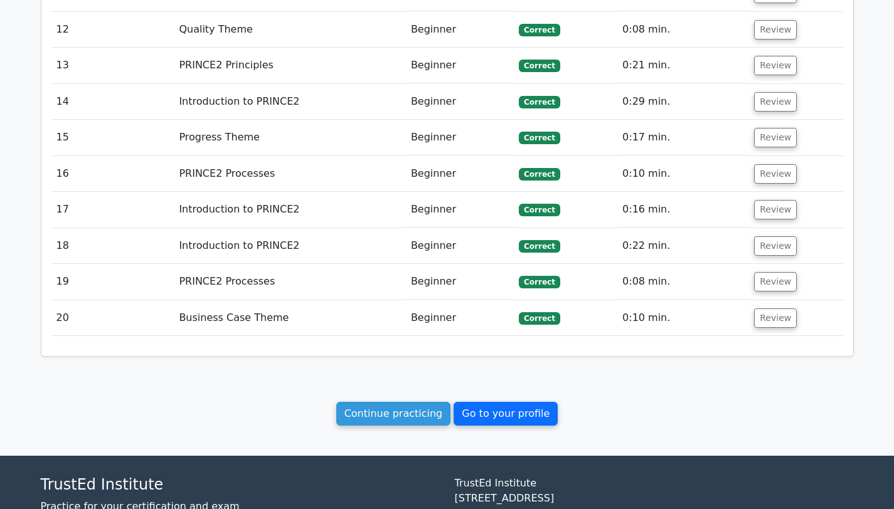
click at [488, 402] on link "Go to your profile" at bounding box center [506, 414] width 104 height 24
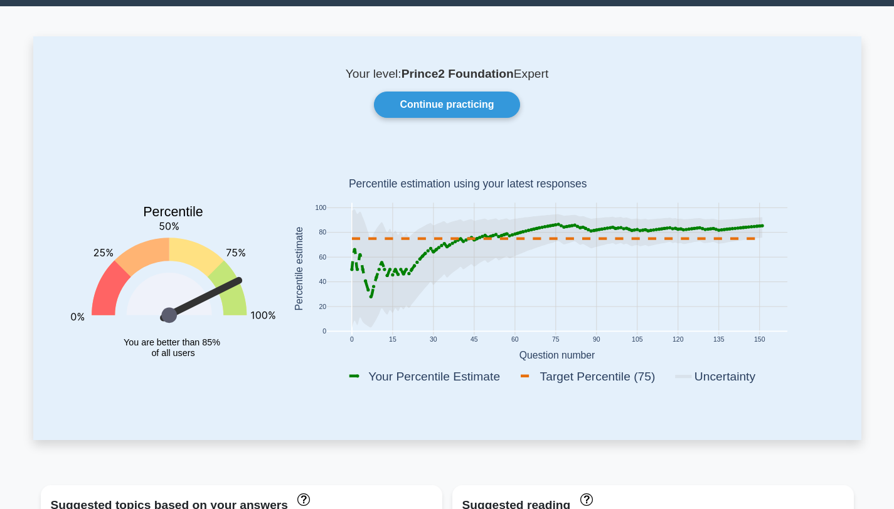
scroll to position [4, 0]
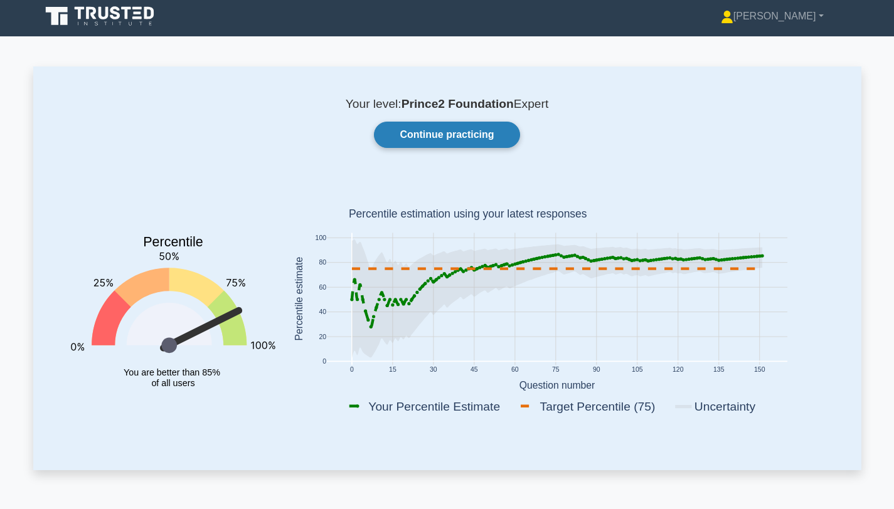
click at [454, 130] on link "Continue practicing" at bounding box center [447, 135] width 146 height 26
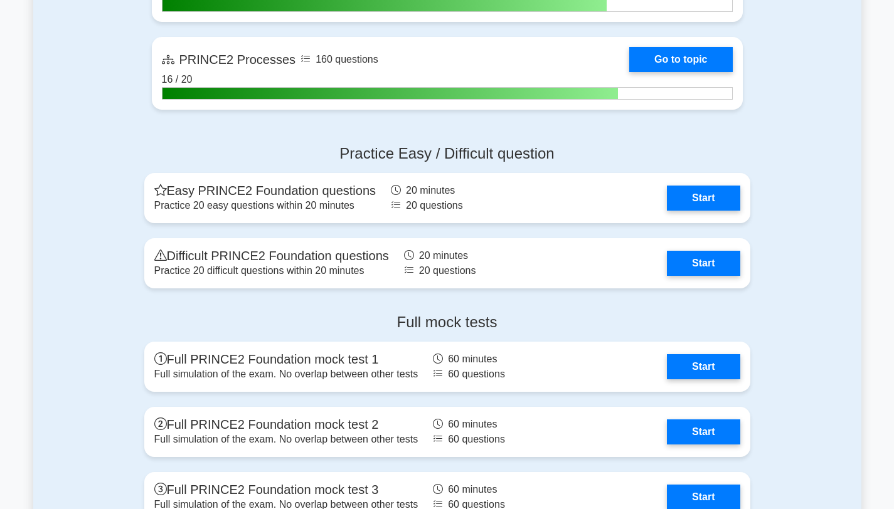
scroll to position [1374, 0]
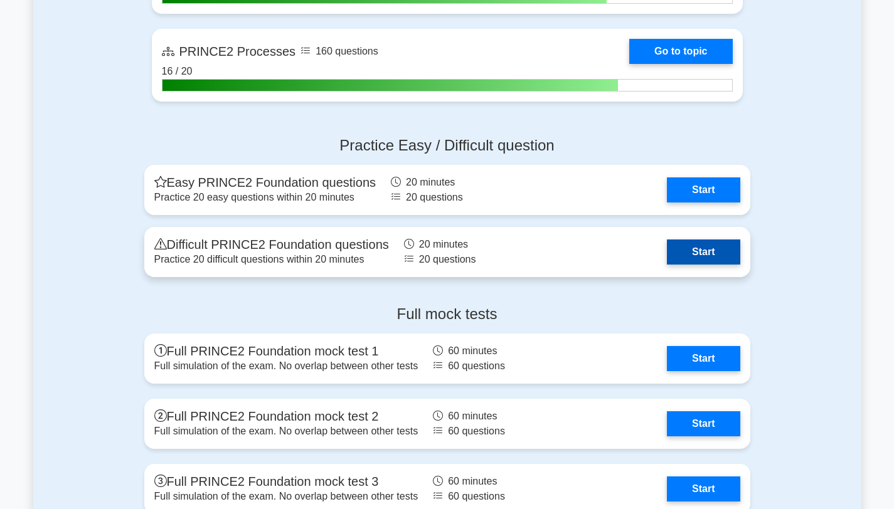
click at [685, 251] on link "Start" at bounding box center [703, 252] width 73 height 25
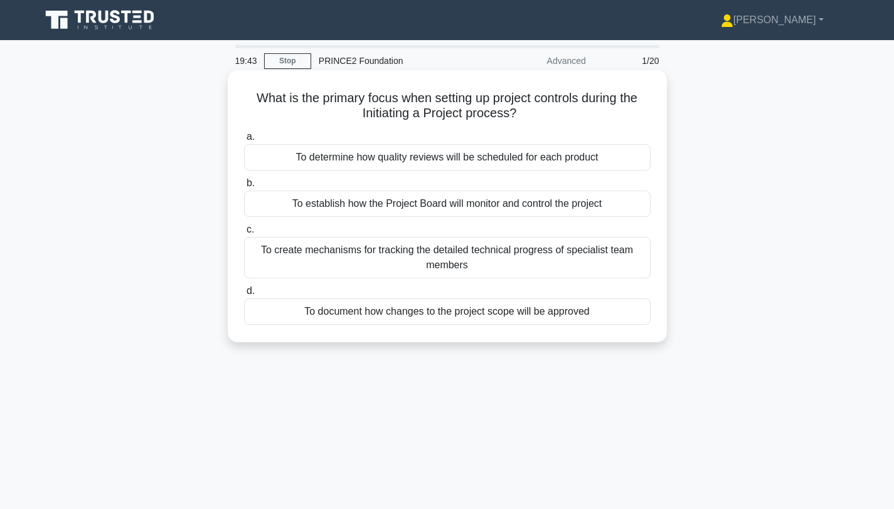
click at [568, 211] on div "To establish how the Project Board will monitor and control the project" at bounding box center [447, 204] width 407 height 26
click at [244, 188] on input "b. To establish how the Project Board will monitor and control the project" at bounding box center [244, 183] width 0 height 8
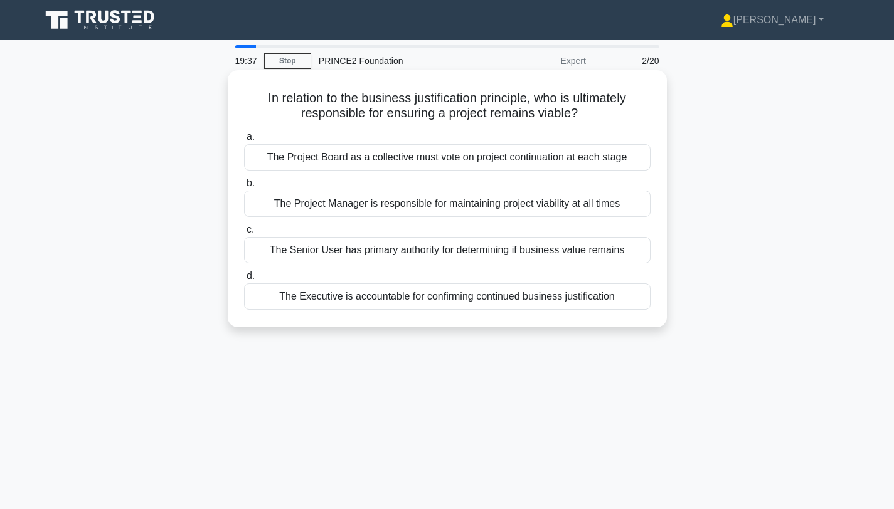
click at [525, 300] on div "The Executive is accountable for confirming continued business justification" at bounding box center [447, 297] width 407 height 26
click at [244, 280] on input "d. The Executive is accountable for confirming continued business justification" at bounding box center [244, 276] width 0 height 8
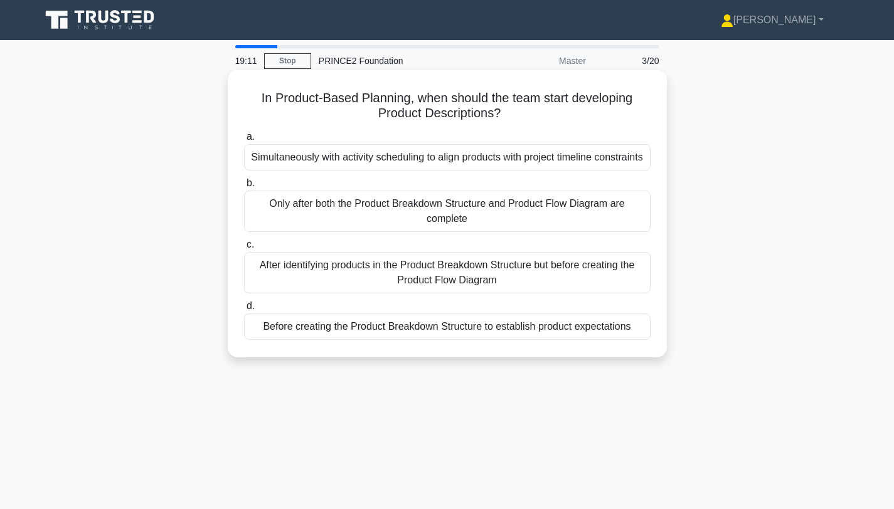
click at [477, 330] on div "Before creating the Product Breakdown Structure to establish product expectatio…" at bounding box center [447, 327] width 407 height 26
click at [244, 311] on input "d. Before creating the Product Breakdown Structure to establish product expecta…" at bounding box center [244, 306] width 0 height 8
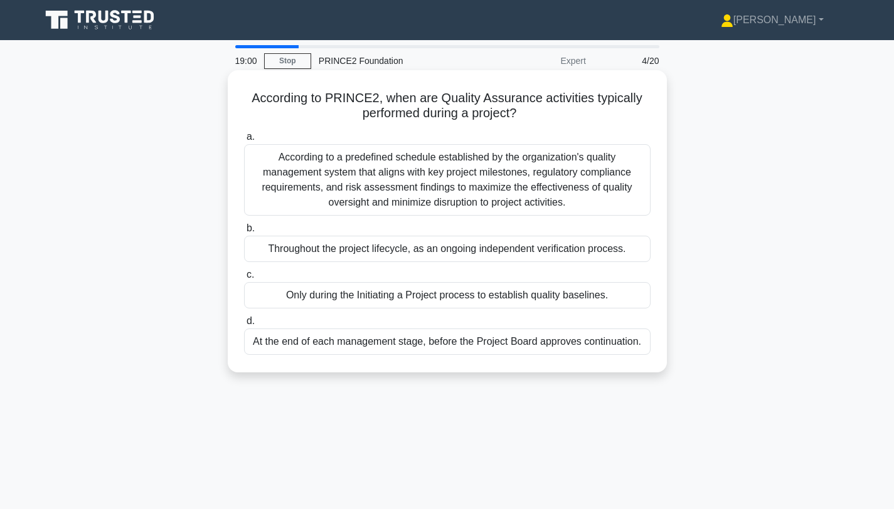
click at [551, 248] on div "Throughout the project lifecycle, as an ongoing independent verification proces…" at bounding box center [447, 249] width 407 height 26
click at [244, 233] on input "b. Throughout the project lifecycle, as an ongoing independent verification pro…" at bounding box center [244, 229] width 0 height 8
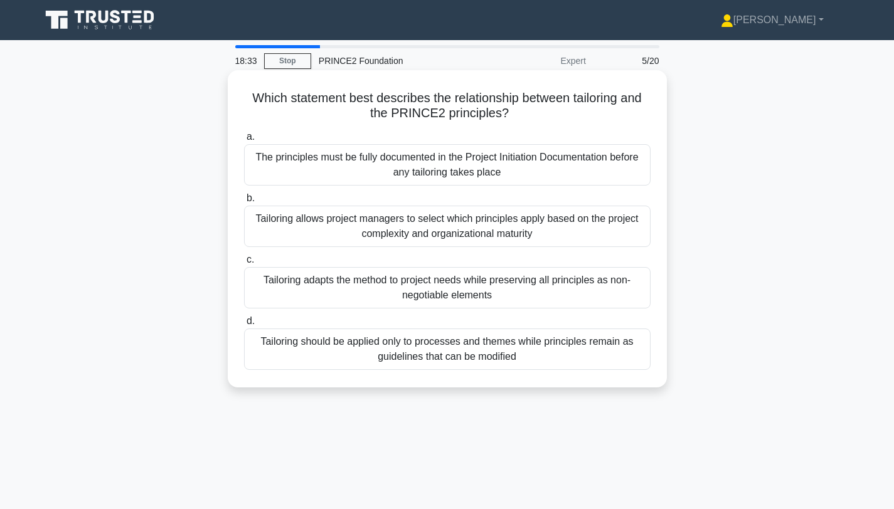
click at [487, 223] on div "Tailoring allows project managers to select which principles apply based on the…" at bounding box center [447, 226] width 407 height 41
click at [244, 203] on input "b. Tailoring allows project managers to select which principles apply based on …" at bounding box center [244, 199] width 0 height 8
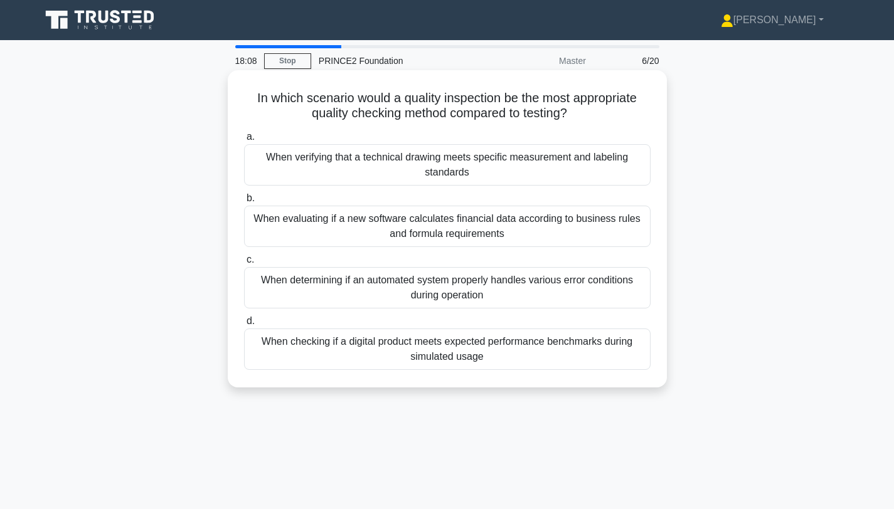
click at [550, 356] on div "When checking if a digital product meets expected performance benchmarks during…" at bounding box center [447, 349] width 407 height 41
click at [244, 326] on input "d. When checking if a digital product meets expected performance benchmarks dur…" at bounding box center [244, 321] width 0 height 8
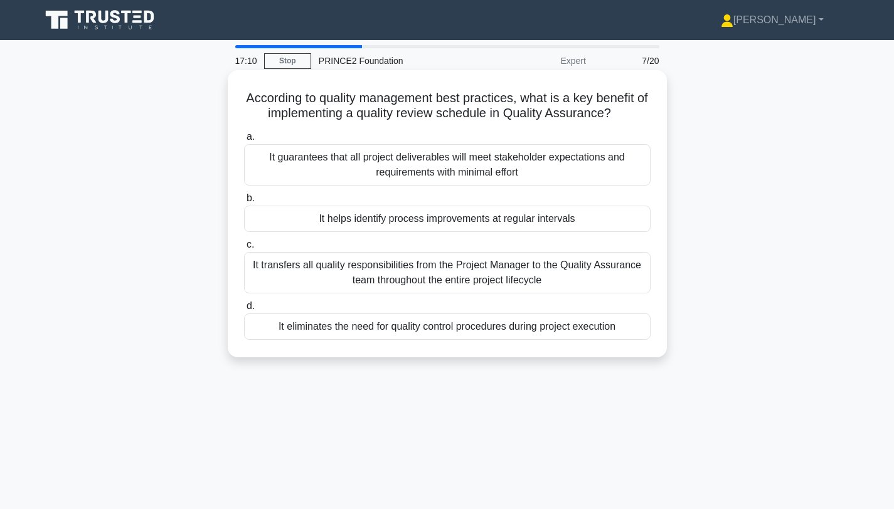
click at [487, 217] on div "It helps identify process improvements at regular intervals" at bounding box center [447, 219] width 407 height 26
click at [244, 203] on input "b. It helps identify process improvements at regular intervals" at bounding box center [244, 199] width 0 height 8
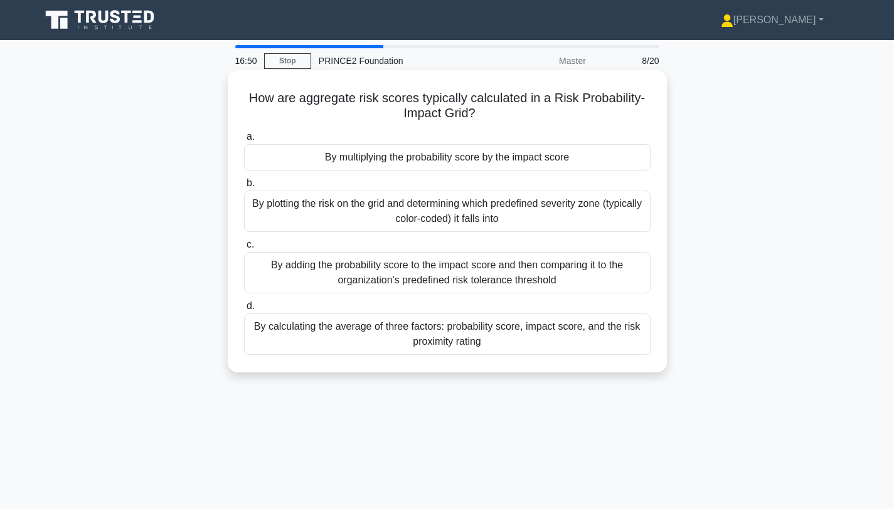
click at [530, 338] on div "By calculating the average of three factors: probability score, impact score, a…" at bounding box center [447, 334] width 407 height 41
click at [244, 311] on input "d. By calculating the average of three factors: probability score, impact score…" at bounding box center [244, 306] width 0 height 8
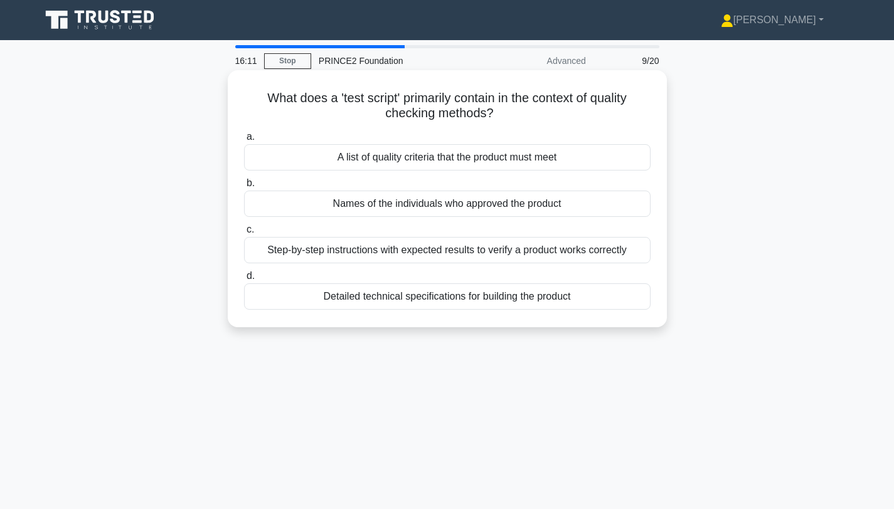
click at [568, 255] on div "Step-by-step instructions with expected results to verify a product works corre…" at bounding box center [447, 250] width 407 height 26
click at [244, 234] on input "c. Step-by-step instructions with expected results to verify a product works co…" at bounding box center [244, 230] width 0 height 8
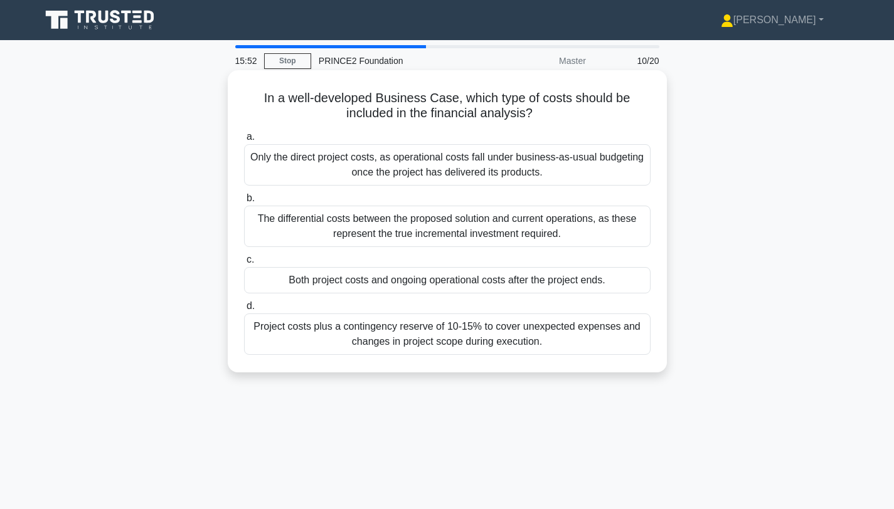
click at [590, 290] on div "Both project costs and ongoing operational costs after the project ends." at bounding box center [447, 280] width 407 height 26
click at [244, 264] on input "c. Both project costs and ongoing operational costs after the project ends." at bounding box center [244, 260] width 0 height 8
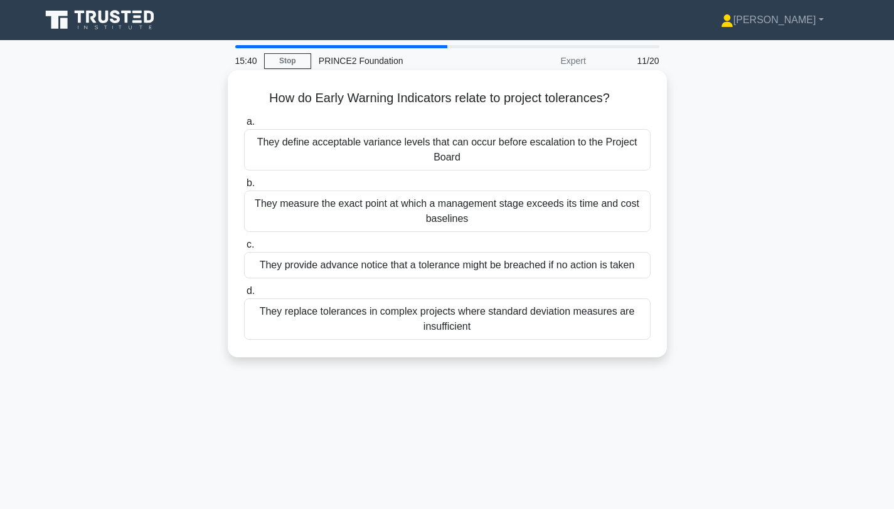
click at [567, 269] on div "They provide advance notice that a tolerance might be breached if no action is …" at bounding box center [447, 265] width 407 height 26
click at [244, 249] on input "c. They provide advance notice that a tolerance might be breached if no action …" at bounding box center [244, 245] width 0 height 8
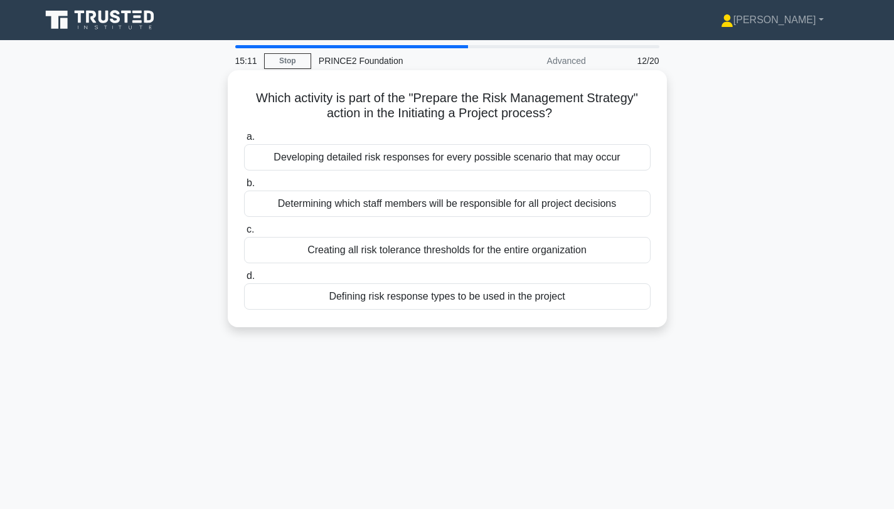
click at [499, 299] on div "Defining risk response types to be used in the project" at bounding box center [447, 297] width 407 height 26
click at [244, 280] on input "d. Defining risk response types to be used in the project" at bounding box center [244, 276] width 0 height 8
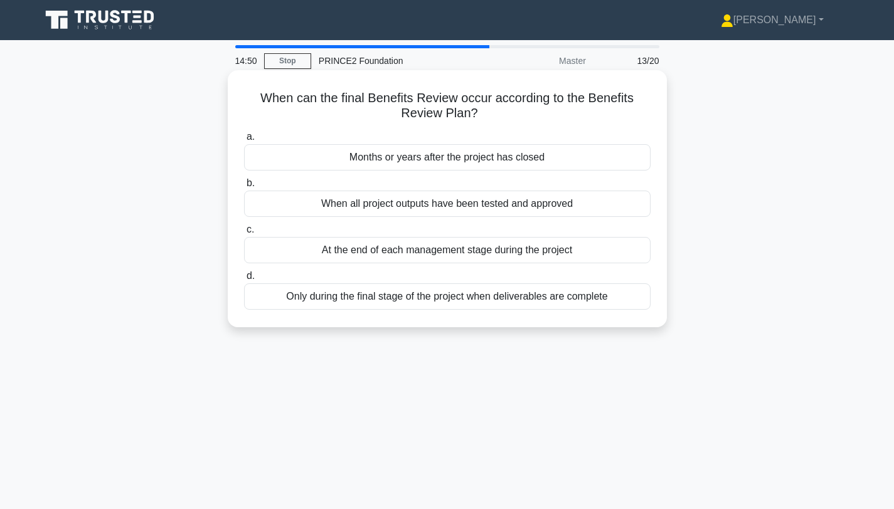
click at [585, 296] on div "Only during the final stage of the project when deliverables are complete" at bounding box center [447, 297] width 407 height 26
click at [244, 280] on input "d. Only during the final stage of the project when deliverables are complete" at bounding box center [244, 276] width 0 height 8
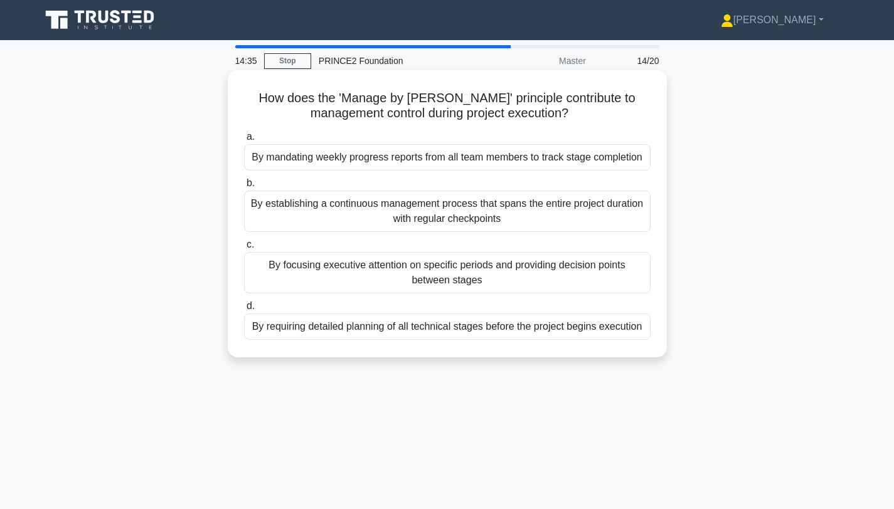
click at [496, 279] on div "By focusing executive attention on specific periods and providing decision poin…" at bounding box center [447, 272] width 407 height 41
click at [244, 249] on input "c. By focusing executive attention on specific periods and providing decision p…" at bounding box center [244, 245] width 0 height 8
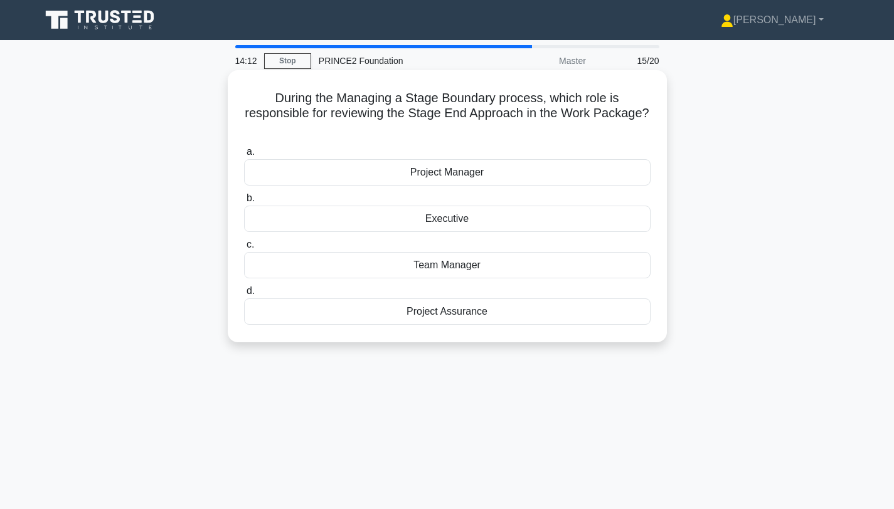
click at [489, 159] on div "Project Manager" at bounding box center [447, 172] width 407 height 26
click at [244, 156] on input "a. Project Manager" at bounding box center [244, 152] width 0 height 8
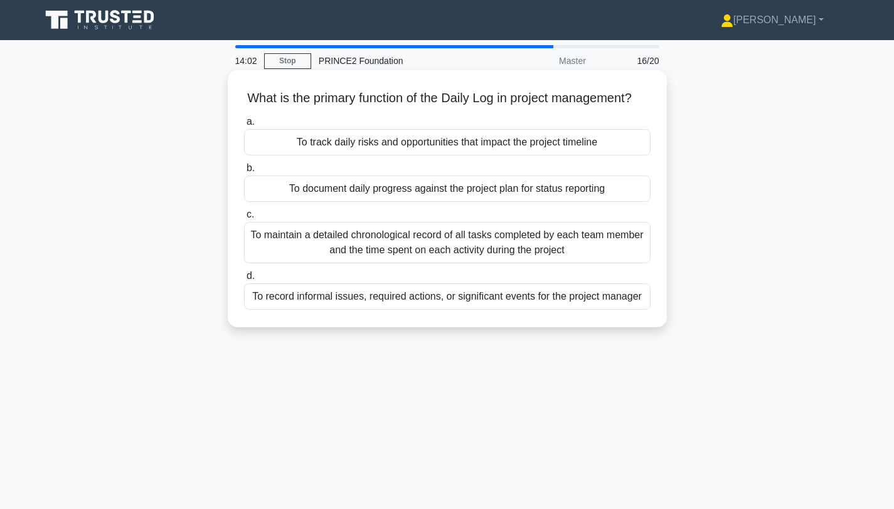
click at [568, 195] on div "To document daily progress against the project plan for status reporting" at bounding box center [447, 189] width 407 height 26
click at [244, 173] on input "b. To document daily progress against the project plan for status reporting" at bounding box center [244, 168] width 0 height 8
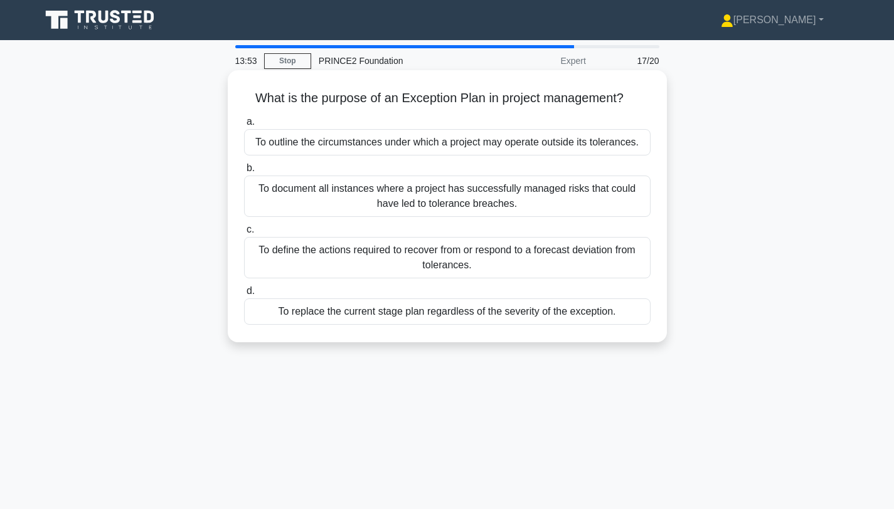
click at [523, 142] on div "To outline the circumstances under which a project may operate outside its tole…" at bounding box center [447, 142] width 407 height 26
click at [244, 126] on input "a. To outline the circumstances under which a project may operate outside its t…" at bounding box center [244, 122] width 0 height 8
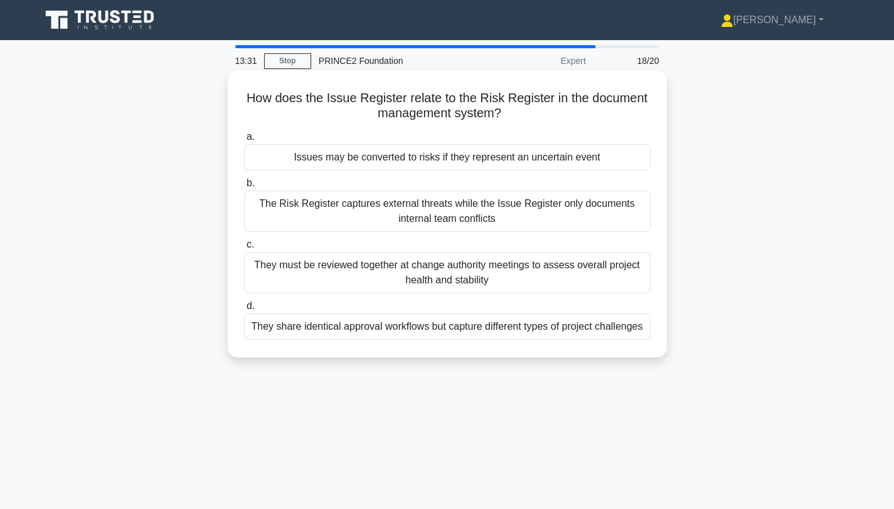
click at [532, 169] on div "Issues may be converted to risks if they represent an uncertain event" at bounding box center [447, 157] width 407 height 26
click at [244, 141] on input "a. Issues may be converted to risks if they represent an uncertain event" at bounding box center [244, 137] width 0 height 8
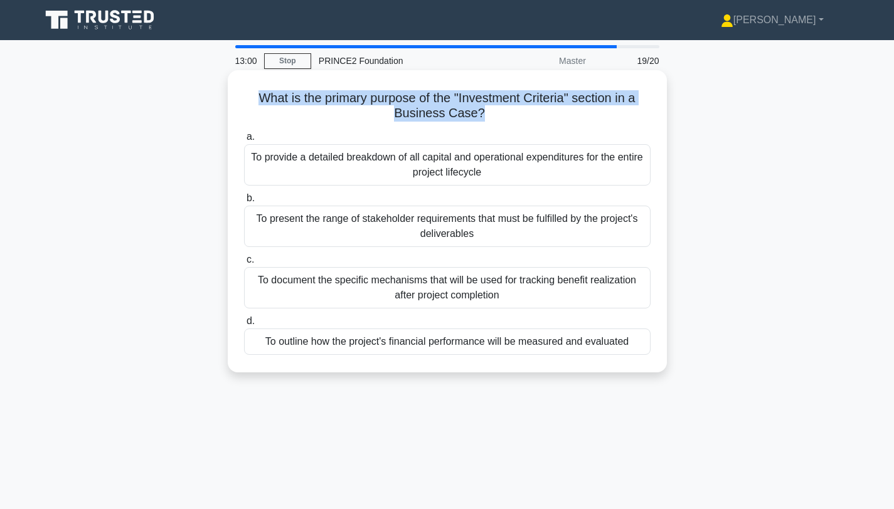
drag, startPoint x: 256, startPoint y: 96, endPoint x: 479, endPoint y: 116, distance: 224.3
click at [479, 116] on h5 "What is the primary purpose of the "Investment Criteria" section in a Business …" at bounding box center [447, 105] width 409 height 31
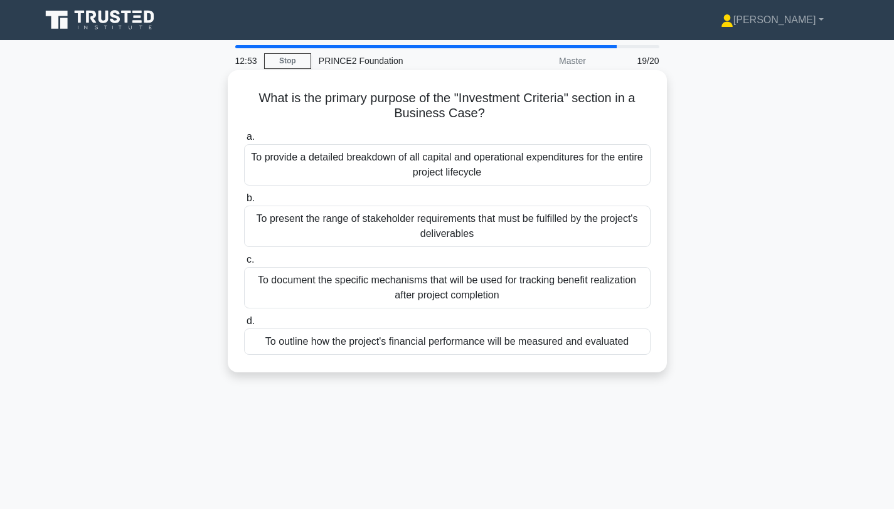
click at [544, 342] on div "To outline how the project's financial performance will be measured and evaluat…" at bounding box center [447, 342] width 407 height 26
click at [244, 326] on input "d. To outline how the project's financial performance will be measured and eval…" at bounding box center [244, 321] width 0 height 8
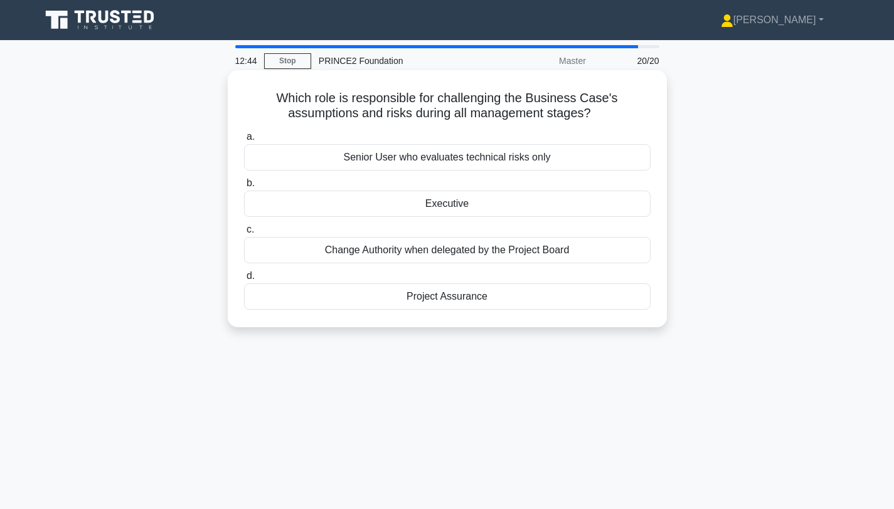
click at [491, 304] on div "Project Assurance" at bounding box center [447, 297] width 407 height 26
click at [244, 280] on input "d. Project Assurance" at bounding box center [244, 276] width 0 height 8
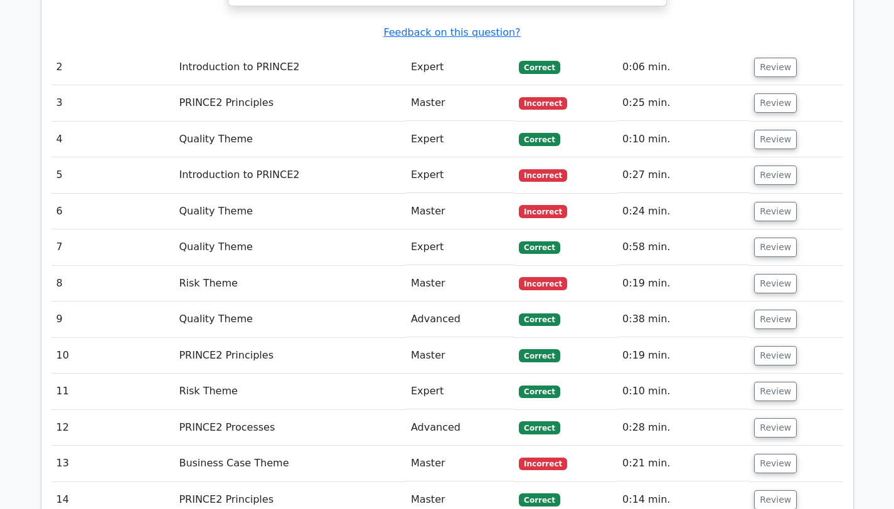
scroll to position [1313, 0]
click at [770, 94] on button "Review" at bounding box center [775, 103] width 43 height 19
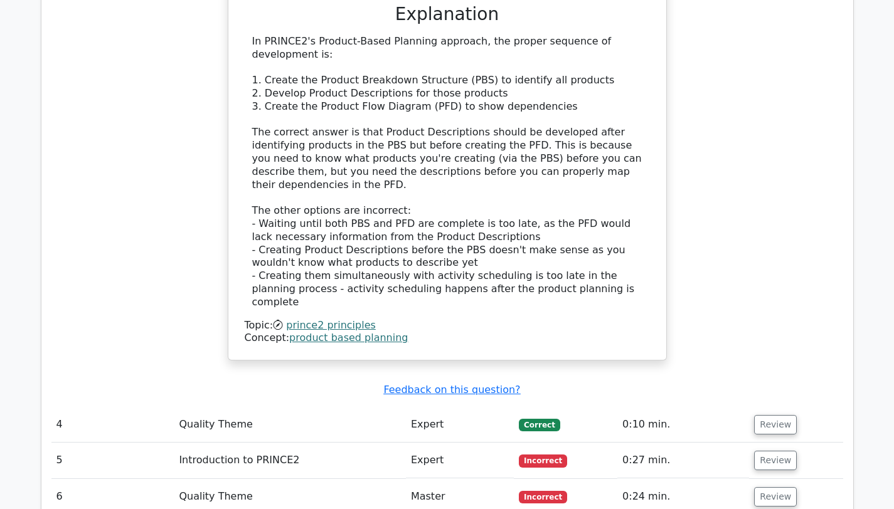
scroll to position [1820, 0]
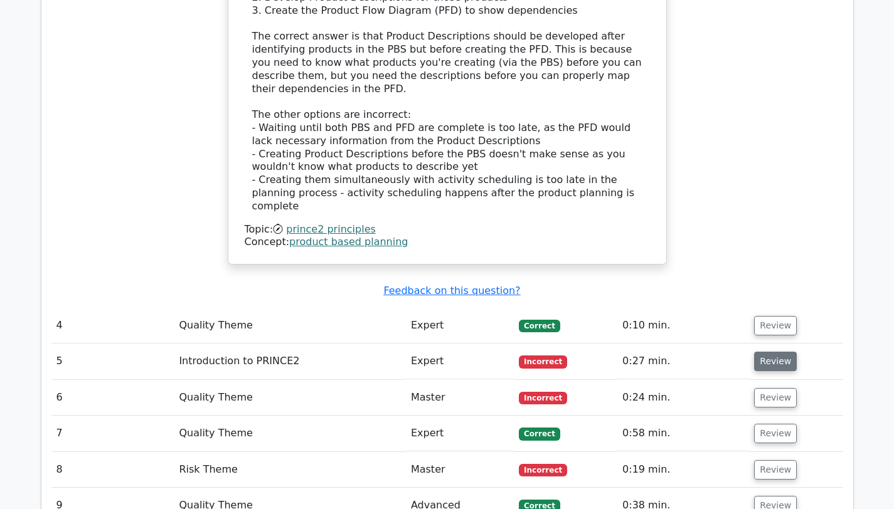
click at [776, 352] on button "Review" at bounding box center [775, 361] width 43 height 19
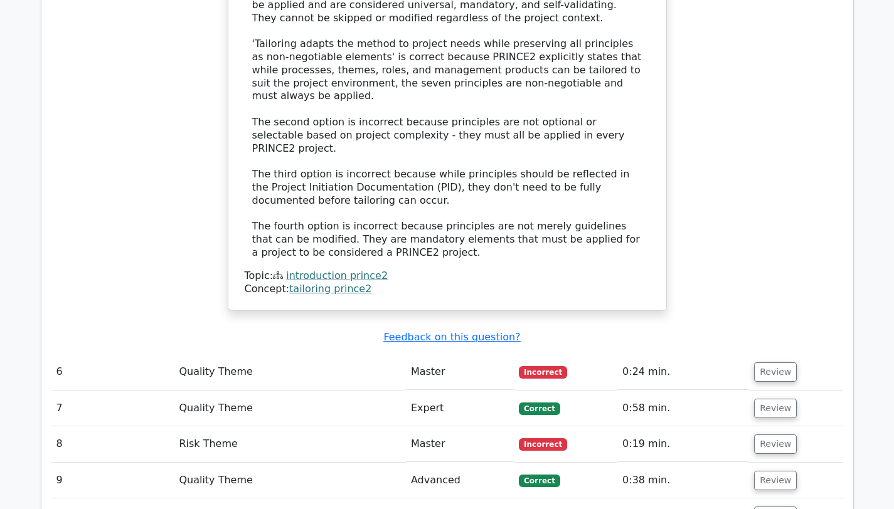
scroll to position [2571, 0]
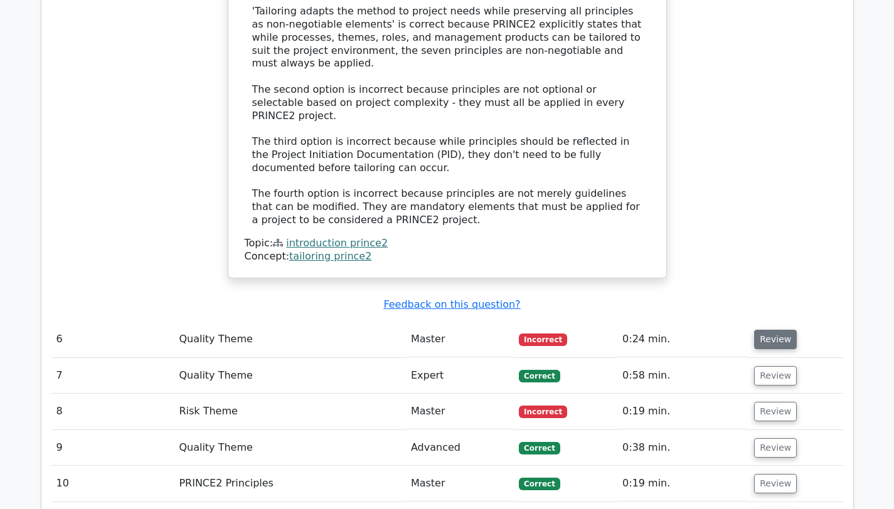
click at [773, 330] on button "Review" at bounding box center [775, 339] width 43 height 19
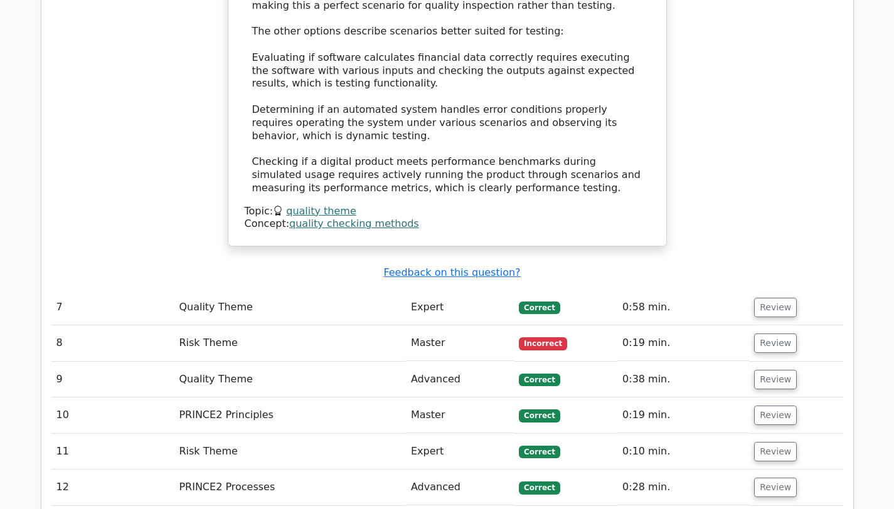
scroll to position [3375, 0]
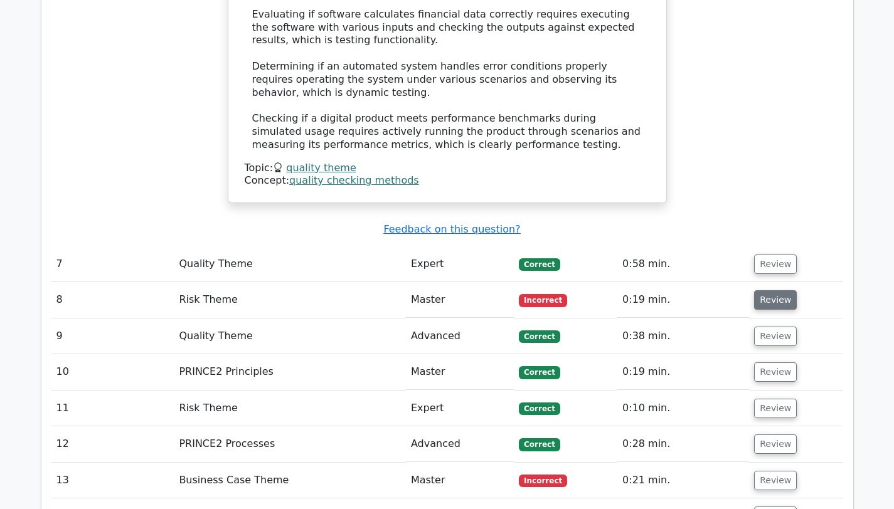
click at [774, 291] on button "Review" at bounding box center [775, 300] width 43 height 19
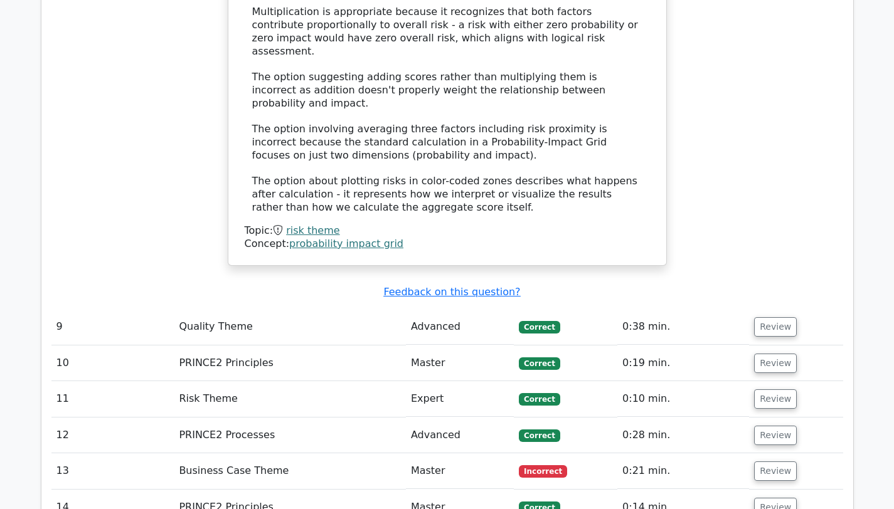
scroll to position [4079, 0]
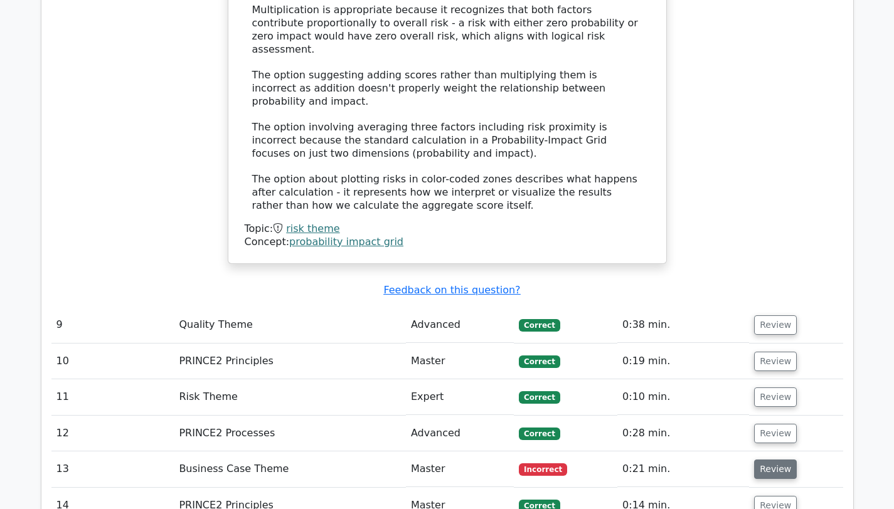
click at [783, 460] on button "Review" at bounding box center [775, 469] width 43 height 19
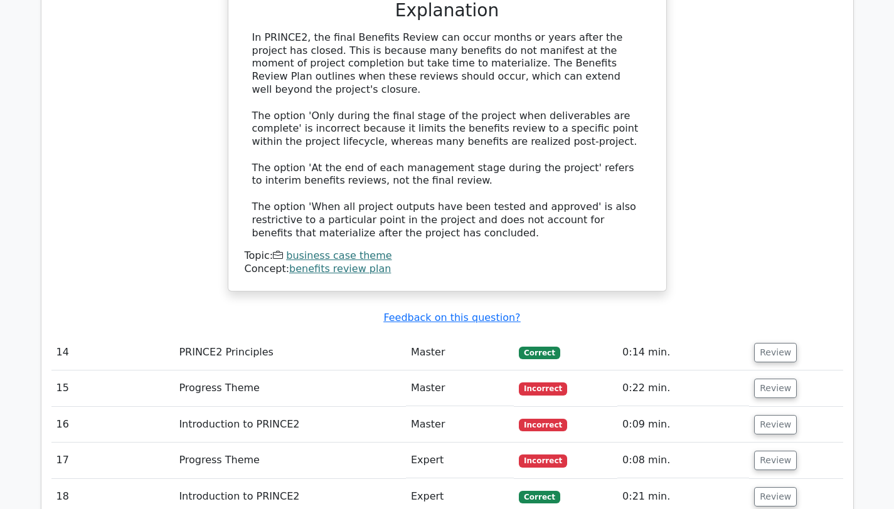
scroll to position [4839, 0]
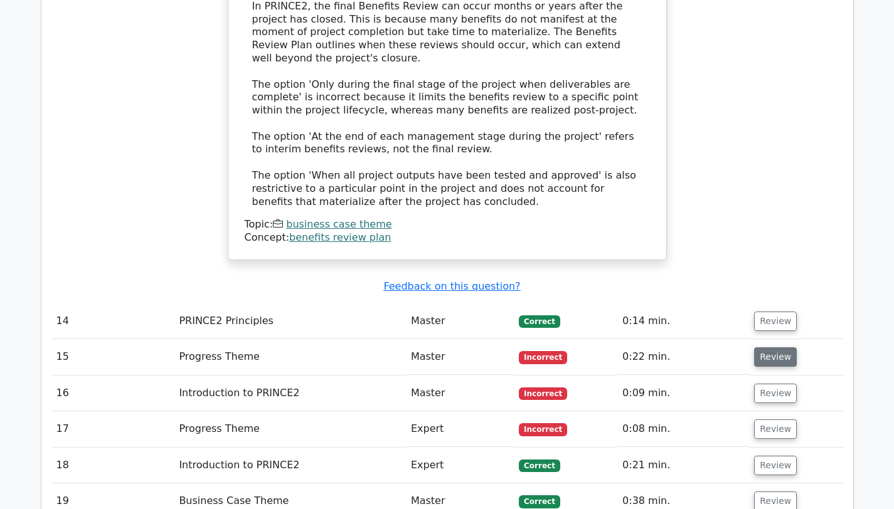
click at [773, 348] on button "Review" at bounding box center [775, 357] width 43 height 19
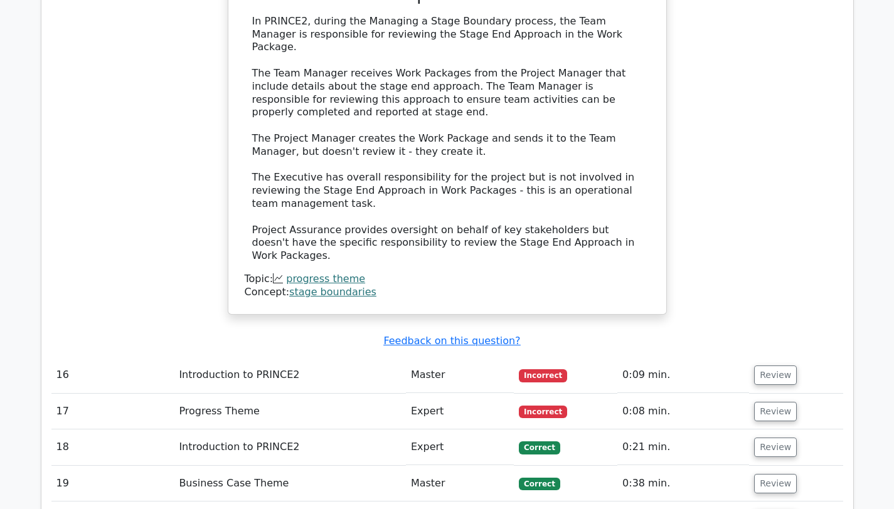
scroll to position [5487, 0]
click at [781, 365] on button "Review" at bounding box center [775, 374] width 43 height 19
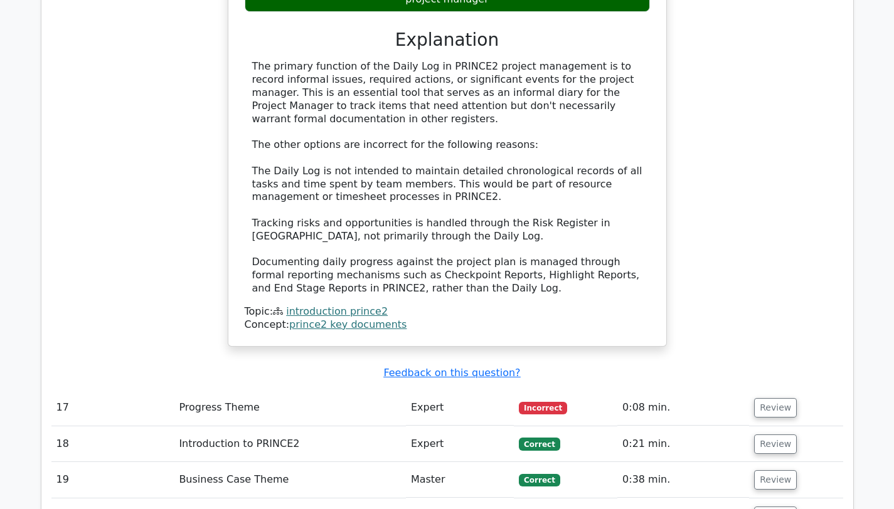
scroll to position [6118, 0]
click at [778, 398] on button "Review" at bounding box center [775, 407] width 43 height 19
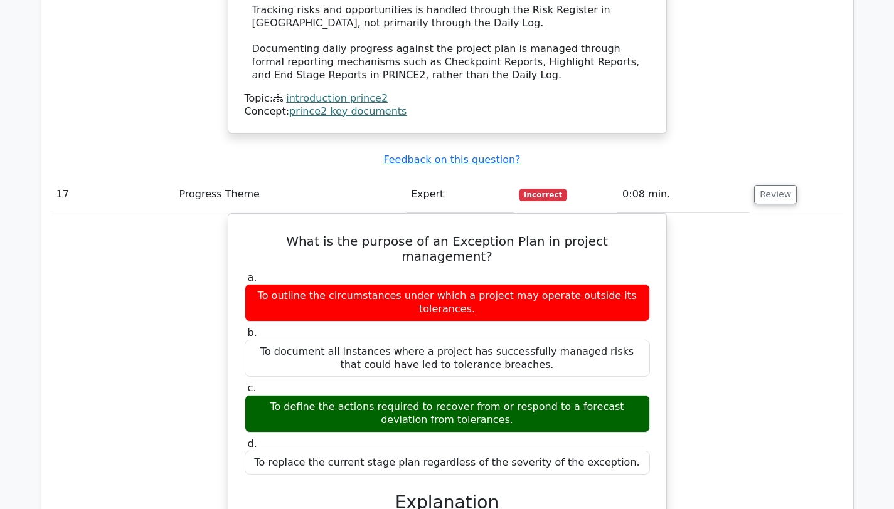
scroll to position [6332, 0]
